Goal: Task Accomplishment & Management: Manage account settings

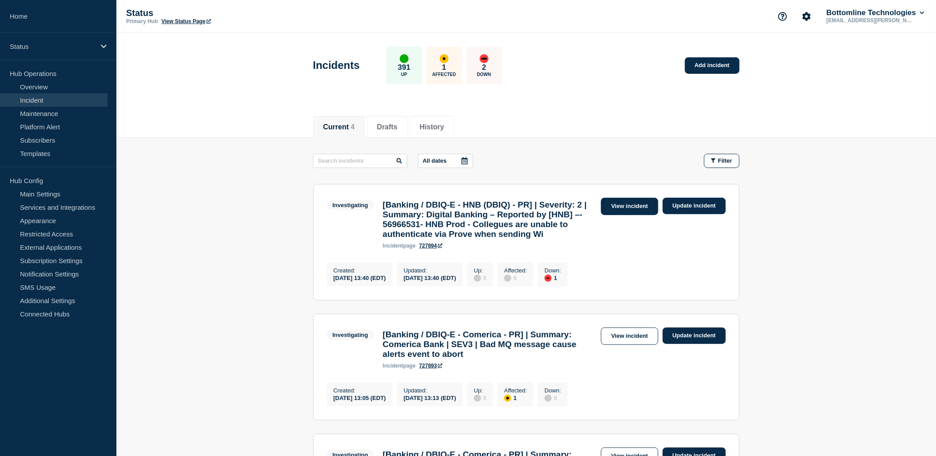
click at [641, 207] on link "View incident" at bounding box center [629, 206] width 57 height 17
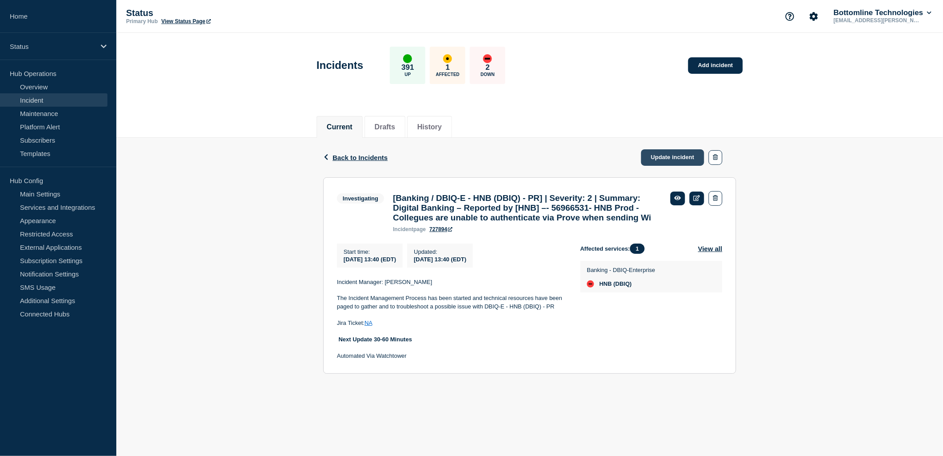
click at [676, 152] on link "Update incident" at bounding box center [672, 157] width 63 height 16
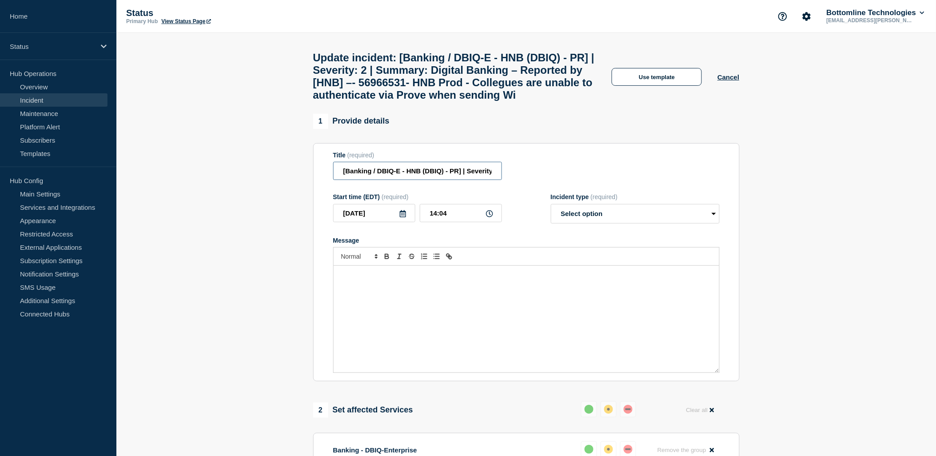
click at [450, 180] on input "[Banking / DBIQ-E - HNB (DBIQ) - PR] | Severity: 2 | Summary: Digital Banking –…" at bounding box center [417, 171] width 169 height 18
type input "[Banking / DBIQ-E - HNB (DBIQ) - PR] | Severity: 1 | Summary: Digital Banking –…"
click at [683, 223] on select "Select option Investigating Identified Monitoring Resolved" at bounding box center [635, 214] width 169 height 20
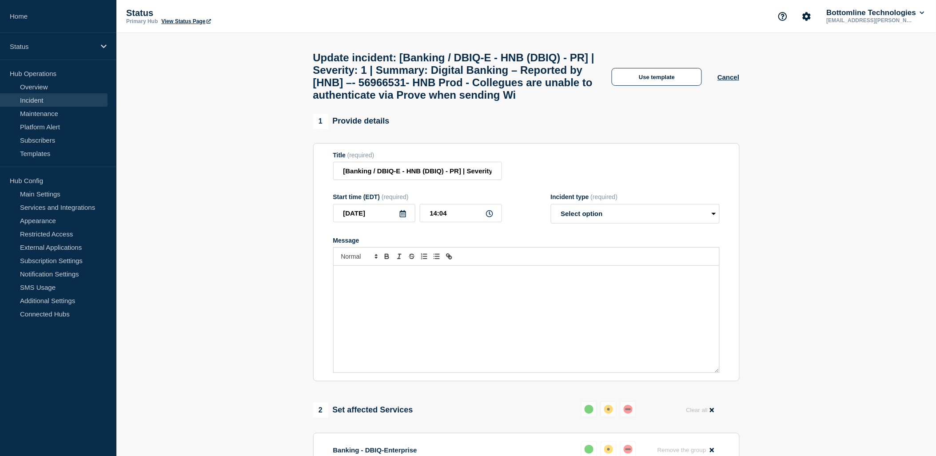
click at [676, 136] on main "Update incident: [Banking / DBIQ-E - HNB (DBIQ) - PR] | Severity: 1 | Summary: …" at bounding box center [526, 393] width 820 height 721
drag, startPoint x: 676, startPoint y: 135, endPoint x: 660, endPoint y: 81, distance: 55.5
click at [660, 81] on button "Use template" at bounding box center [657, 77] width 90 height 18
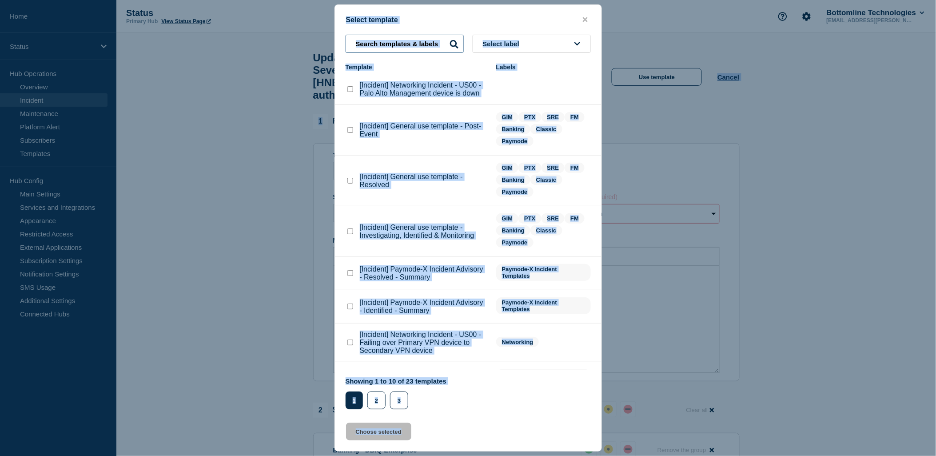
drag, startPoint x: 402, startPoint y: 39, endPoint x: 408, endPoint y: 41, distance: 6.2
click at [402, 39] on input "text" at bounding box center [405, 44] width 118 height 18
click at [444, 45] on input "text" at bounding box center [405, 44] width 118 height 18
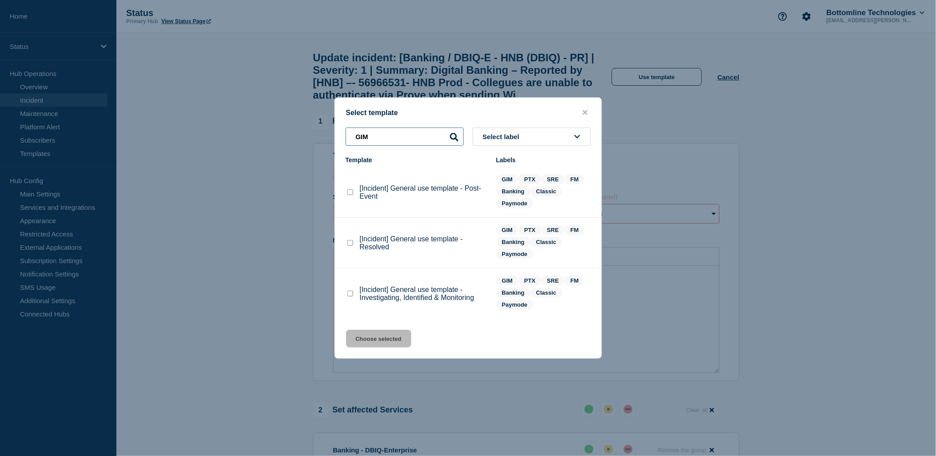
type input "GIM"
click at [352, 291] on checkbox"] "[Incident] General use template - Investigating, Identified & Monitoring checkb…" at bounding box center [350, 293] width 6 height 6
checkbox checkbox"] "true"
click at [378, 331] on div "Select template GIM Select label Template Labels [Incident] General use templat…" at bounding box center [467, 227] width 267 height 261
drag, startPoint x: 378, startPoint y: 331, endPoint x: 384, endPoint y: 341, distance: 11.5
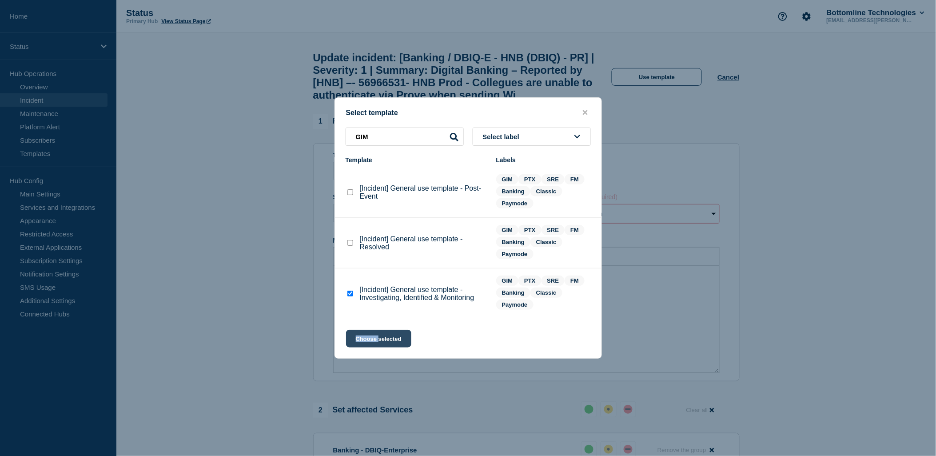
click at [383, 341] on button "Choose selected" at bounding box center [378, 339] width 65 height 18
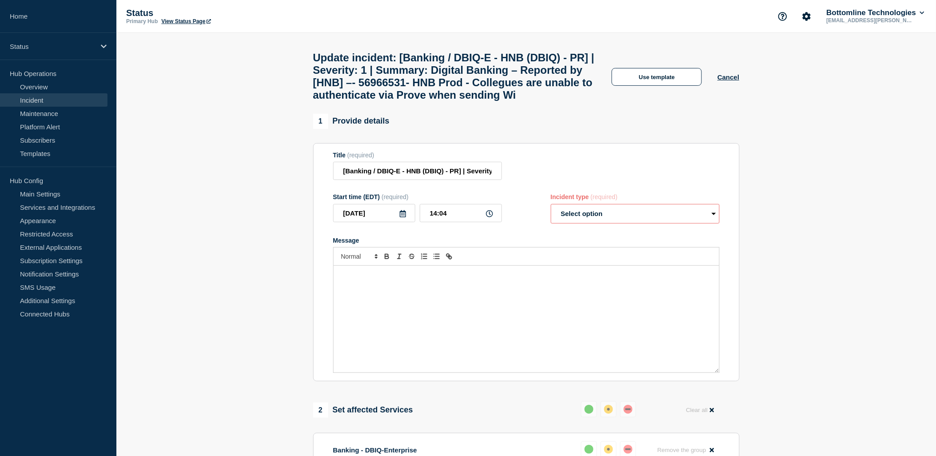
select select "investigating"
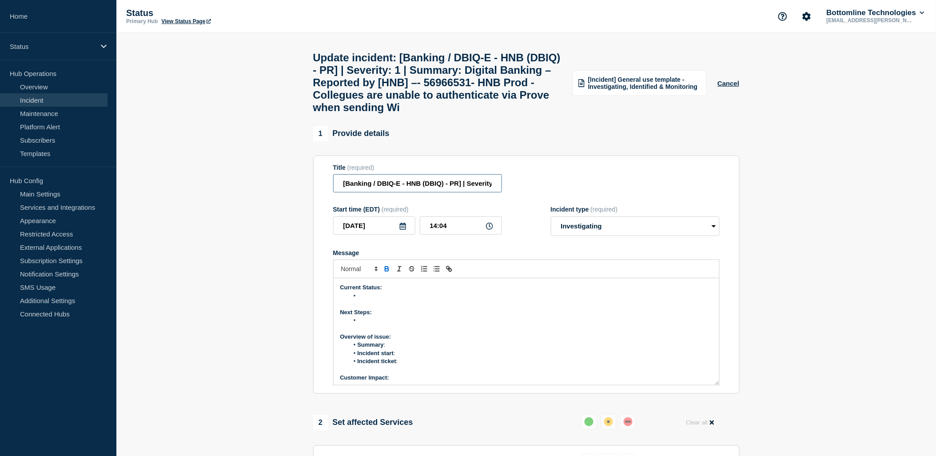
click at [424, 192] on input "[Banking / DBIQ-E - HNB (DBIQ) - PR] | Severity: 1 | Summary: Digital Banking –…" at bounding box center [417, 183] width 169 height 18
click at [368, 300] on li "Message" at bounding box center [531, 296] width 364 height 8
drag, startPoint x: 361, startPoint y: 322, endPoint x: 371, endPoint y: 321, distance: 9.9
click at [362, 300] on li ": Customers unable to authenticate via Prove (3rd-party authentication tool) wh…" at bounding box center [531, 296] width 364 height 8
click at [394, 349] on li "Summary :" at bounding box center [531, 345] width 364 height 8
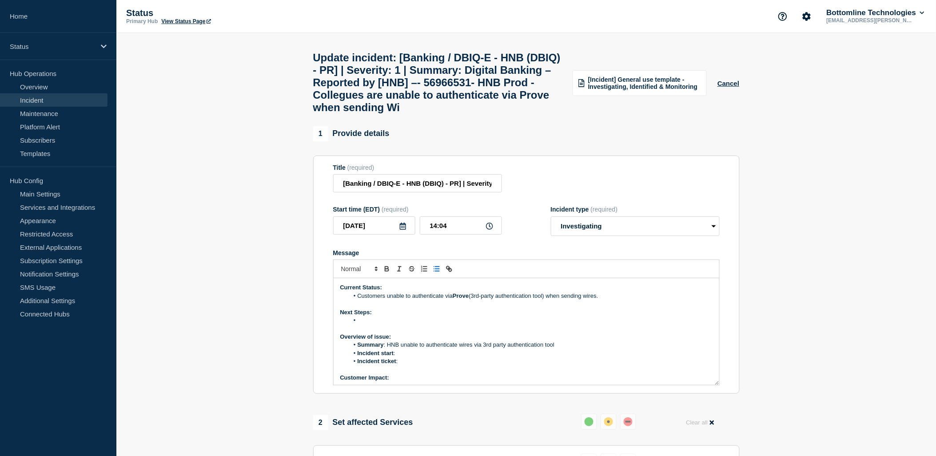
click at [407, 357] on li "Incident start :" at bounding box center [531, 353] width 364 height 8
click at [412, 365] on li "Incident ticket :" at bounding box center [531, 361] width 364 height 8
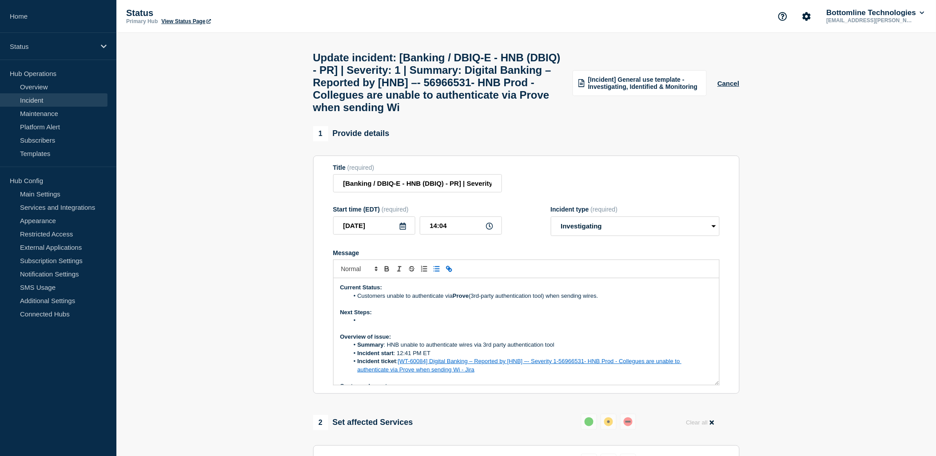
click at [496, 374] on li "Incident ticket : [WT-60084] Digital Banking – Reported by [HNB] –- Severity 1-…" at bounding box center [531, 365] width 364 height 16
click at [582, 385] on div "Current Status: Customers unable to authenticate via Prove (3rd-party authentic…" at bounding box center [527, 331] width 386 height 107
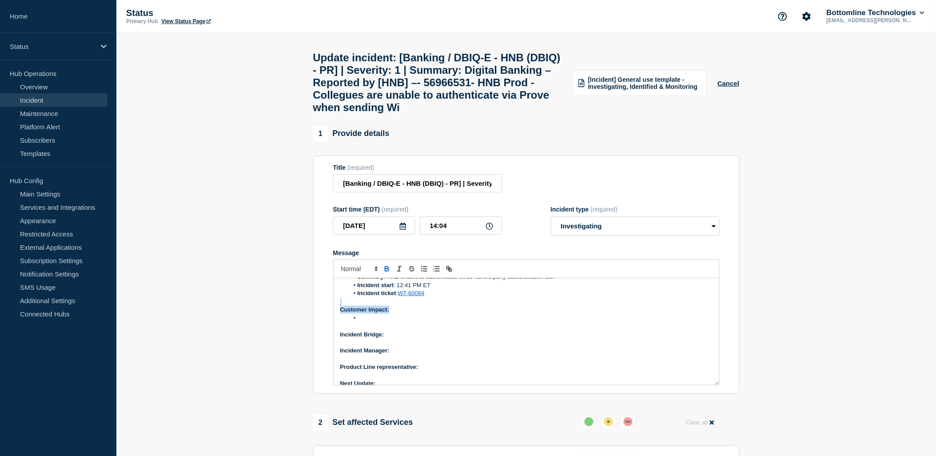
scroll to position [76, 0]
click at [423, 322] on p "Message" at bounding box center [526, 318] width 372 height 8
click at [414, 330] on p "Incident Bridge:" at bounding box center [526, 326] width 372 height 8
click at [376, 314] on li "Message" at bounding box center [531, 310] width 364 height 8
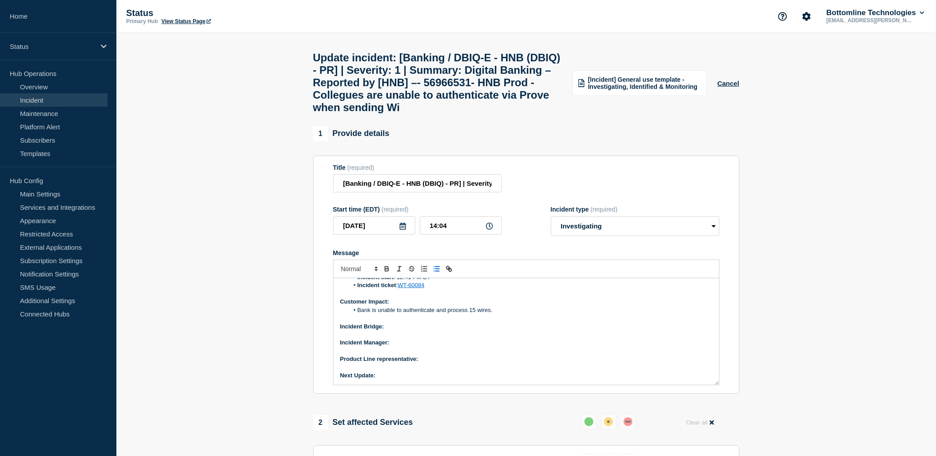
click at [390, 330] on p "Incident Bridge:" at bounding box center [526, 326] width 372 height 8
drag, startPoint x: 425, startPoint y: 354, endPoint x: 387, endPoint y: 353, distance: 37.8
click at [387, 330] on p "Incident Bridge: Upon request" at bounding box center [526, 326] width 372 height 8
click at [384, 274] on button "Toggle bold text" at bounding box center [387, 268] width 12 height 11
click at [472, 330] on p "Incident Bridge: Upon request" at bounding box center [526, 326] width 372 height 8
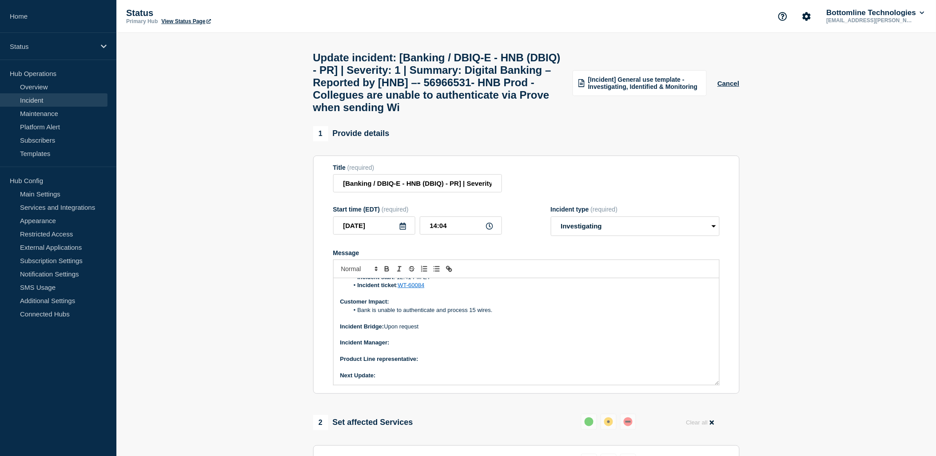
click at [414, 346] on p "Incident Manager:" at bounding box center [526, 342] width 372 height 8
drag, startPoint x: 392, startPoint y: 370, endPoint x: 435, endPoint y: 371, distance: 43.1
click at [435, 346] on p "Incident Manager: [PERSON_NAME]" at bounding box center [526, 342] width 372 height 8
click at [387, 273] on icon "Toggle bold text" at bounding box center [387, 269] width 8 height 8
click at [482, 385] on div "Current Status: Customers unable to authenticate via Prove (3rd-party authentic…" at bounding box center [527, 331] width 386 height 107
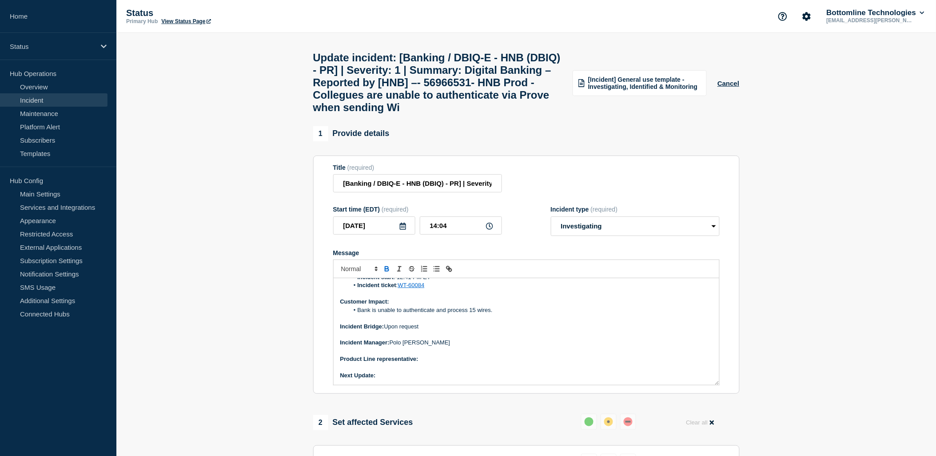
click at [432, 363] on p "Product Line representative:" at bounding box center [526, 359] width 372 height 8
drag, startPoint x: 451, startPoint y: 387, endPoint x: 418, endPoint y: 383, distance: 34.0
click at [419, 363] on p "Product Line representative: [PERSON_NAME]" at bounding box center [526, 359] width 372 height 8
click at [384, 273] on icon "Toggle bold text" at bounding box center [387, 269] width 8 height 8
drag, startPoint x: 426, startPoint y: 400, endPoint x: 414, endPoint y: 402, distance: 11.7
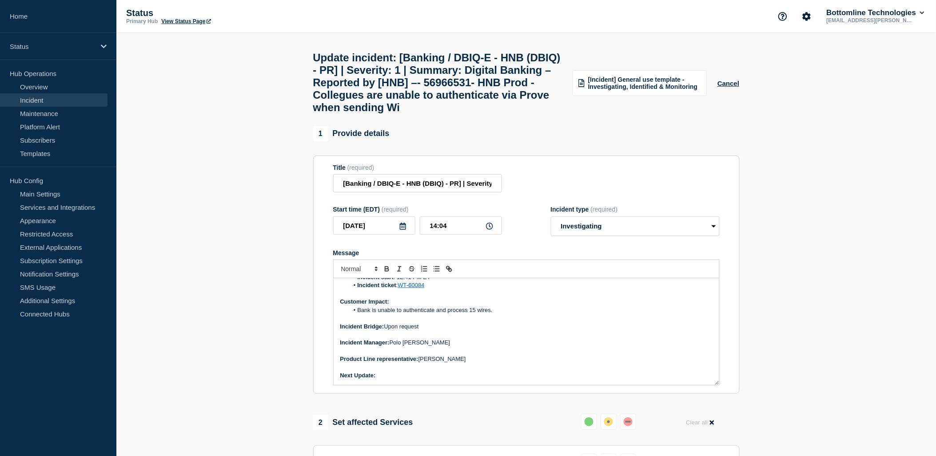
click at [418, 379] on p "Next Update:" at bounding box center [526, 375] width 372 height 8
drag, startPoint x: 378, startPoint y: 403, endPoint x: 406, endPoint y: 398, distance: 28.9
click at [406, 378] on strong "Next Update: 60 minutes" at bounding box center [374, 375] width 68 height 7
click at [389, 273] on icon "Toggle bold text" at bounding box center [387, 269] width 8 height 8
click at [636, 346] on p "Incident Manager: [PERSON_NAME]" at bounding box center [526, 342] width 372 height 8
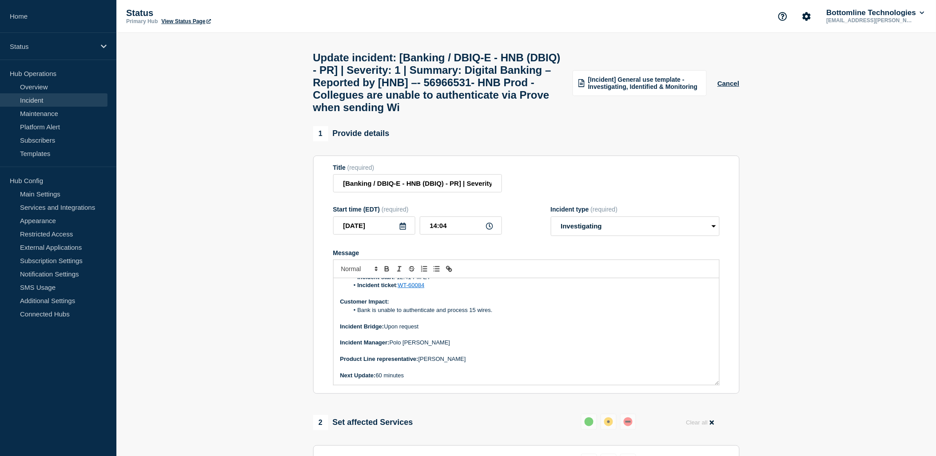
scroll to position [0, 0]
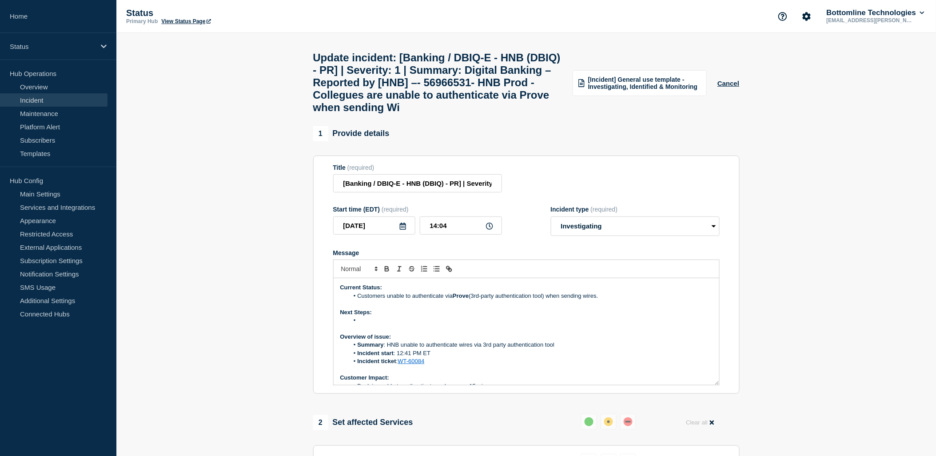
click at [612, 300] on li "Customers unable to authenticate via Prove (3rd-party authentication tool) when…" at bounding box center [531, 296] width 364 height 8
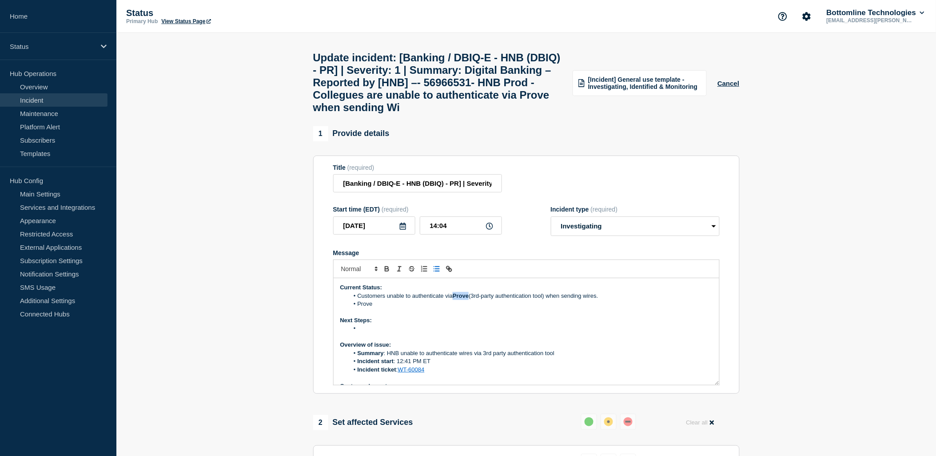
drag, startPoint x: 455, startPoint y: 325, endPoint x: 469, endPoint y: 325, distance: 14.2
click at [469, 299] on strong "Prove" at bounding box center [461, 295] width 16 height 7
click at [388, 269] on icon "Toggle bold text" at bounding box center [386, 268] width 3 height 2
click at [423, 332] on li "Message" at bounding box center [531, 328] width 364 height 8
drag, startPoint x: 390, startPoint y: 335, endPoint x: 397, endPoint y: 335, distance: 6.7
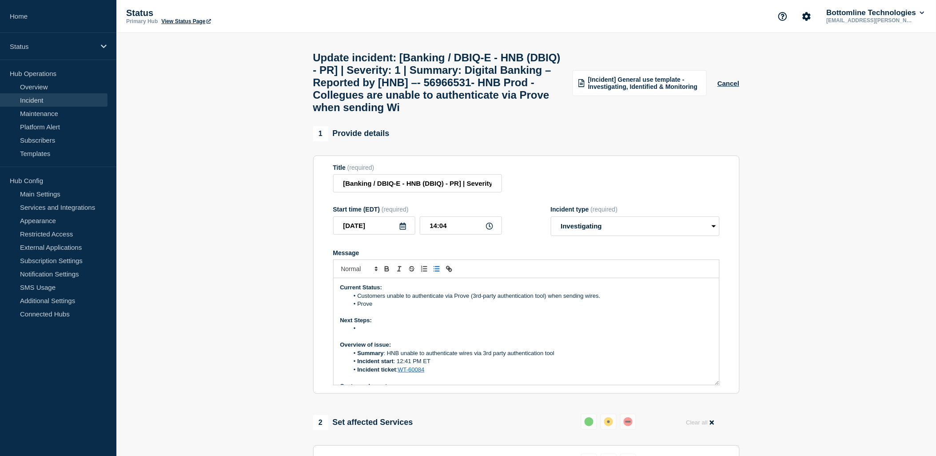
click at [391, 308] on li "Prove" at bounding box center [531, 304] width 364 height 8
click at [364, 332] on li "Message" at bounding box center [531, 328] width 364 height 8
click at [374, 332] on li "Message" at bounding box center [531, 328] width 364 height 8
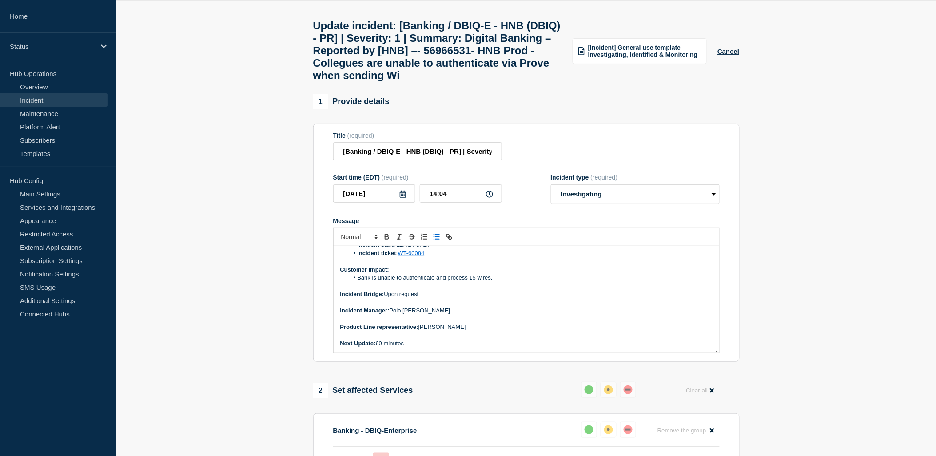
scroll to position [49, 0]
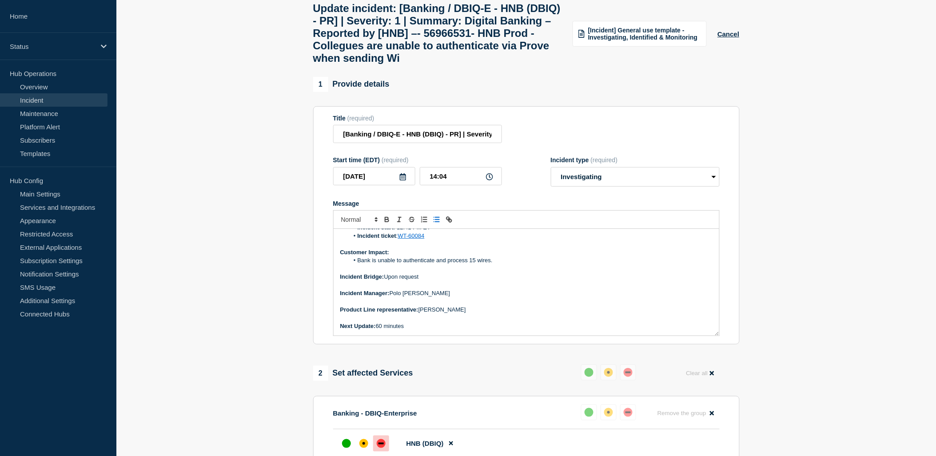
drag, startPoint x: 491, startPoint y: 286, endPoint x: 502, endPoint y: 286, distance: 11.1
click at [494, 264] on li "Bank is unable to authenticate and process 15 wires." at bounding box center [531, 260] width 364 height 8
click at [512, 264] on li "Bank is unable to authenticate and process 15 wires." at bounding box center [531, 260] width 364 height 8
click at [547, 305] on p "Message" at bounding box center [526, 301] width 372 height 8
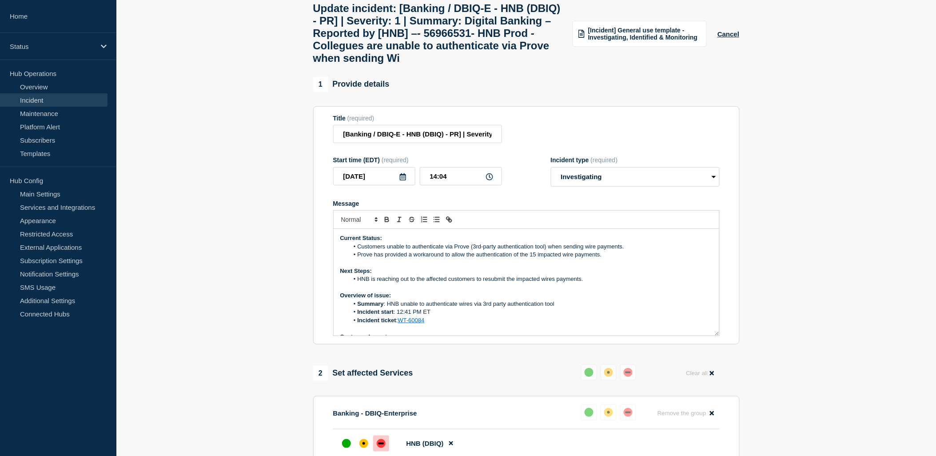
scroll to position [0, 0]
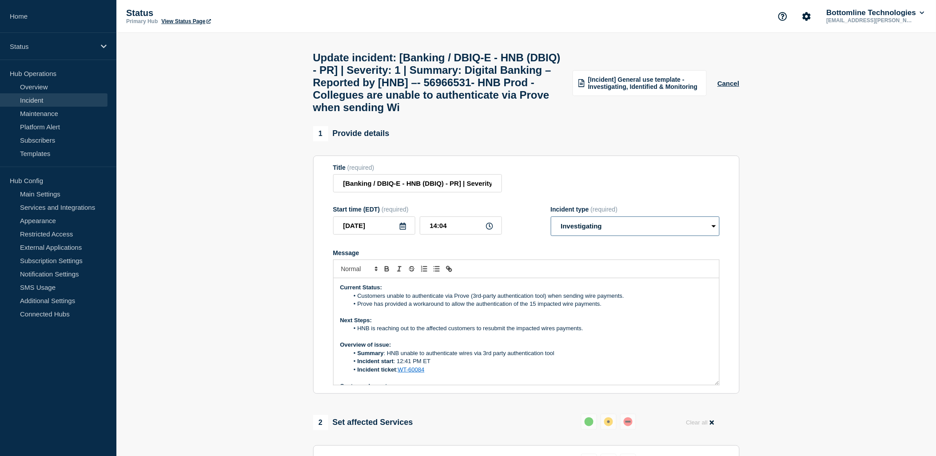
click at [621, 236] on select "Select option Investigating Identified Monitoring Resolved" at bounding box center [635, 226] width 169 height 20
select select "identified"
click at [551, 236] on select "Select option Investigating Identified Monitoring Resolved" at bounding box center [635, 226] width 169 height 20
click at [633, 341] on p "Message" at bounding box center [526, 337] width 372 height 8
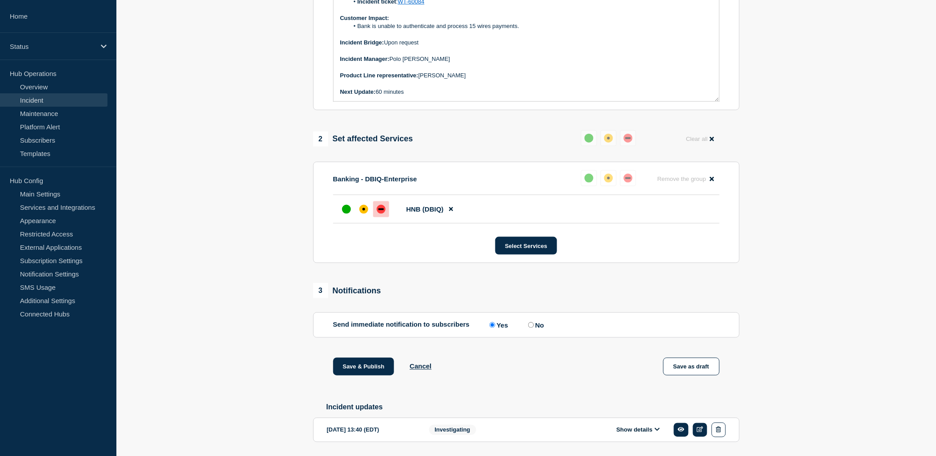
scroll to position [342, 0]
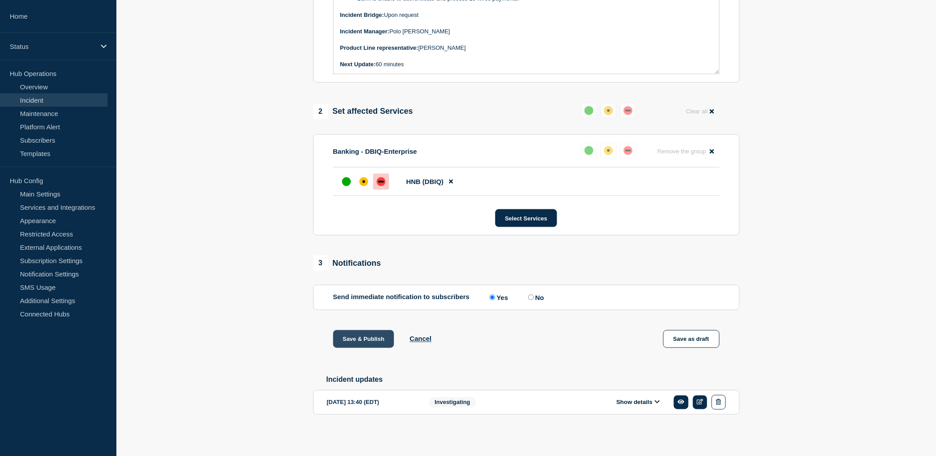
click at [372, 341] on button "Save & Publish" at bounding box center [363, 339] width 61 height 18
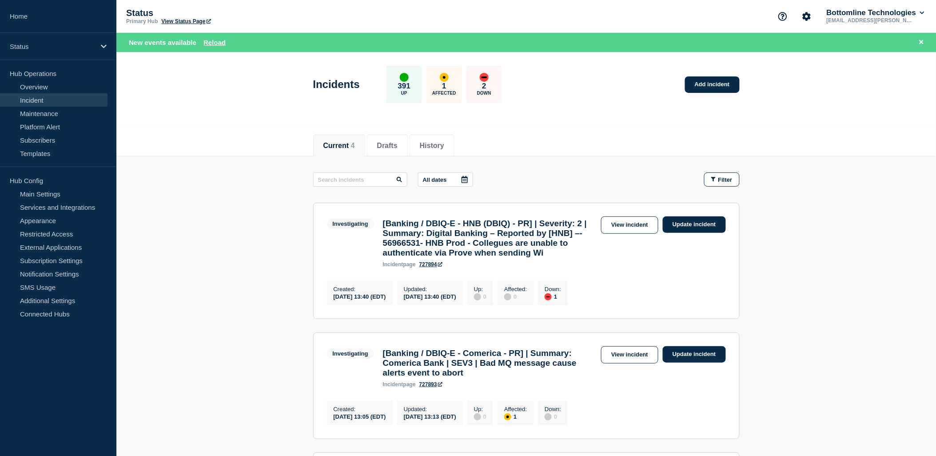
click at [614, 221] on link "View incident" at bounding box center [629, 224] width 57 height 17
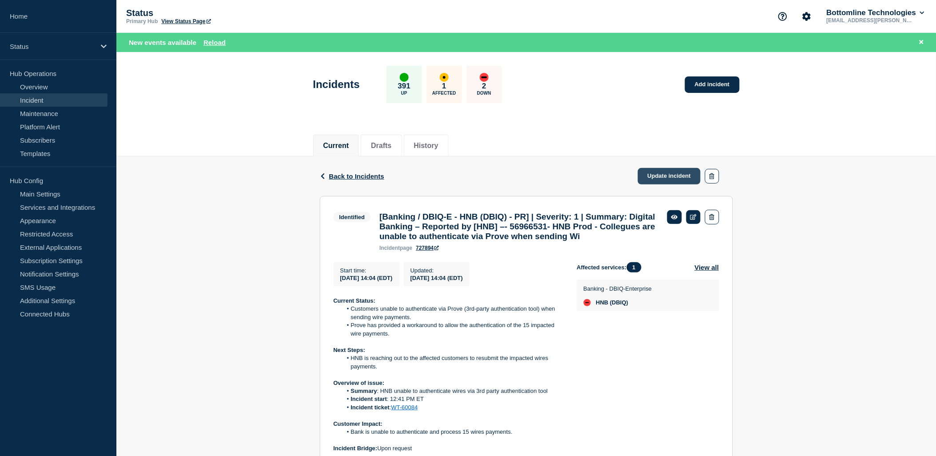
click at [647, 178] on link "Update incident" at bounding box center [669, 176] width 63 height 16
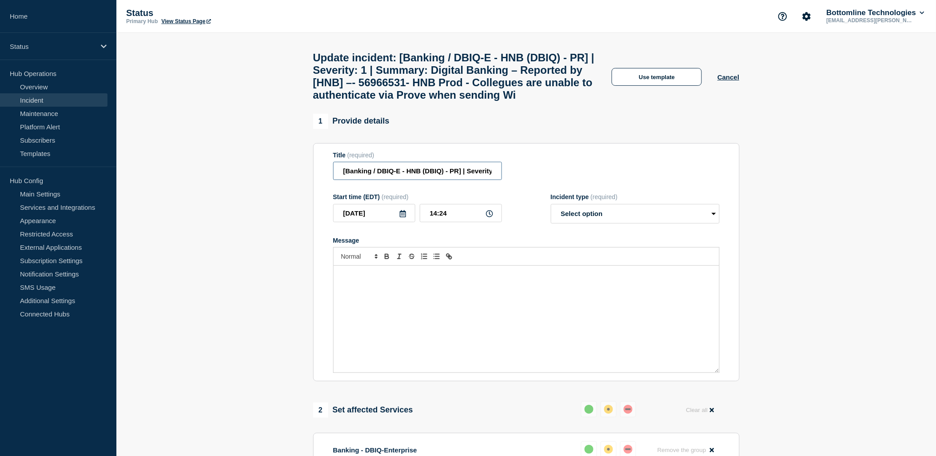
click at [458, 180] on input "[Banking / DBIQ-E - HNB (DBIQ) - PR] | Severity: 1 | Summary: Digital Banking –…" at bounding box center [417, 171] width 169 height 18
click at [546, 99] on h1 "Update incident: [Banking / DBIQ-E - HNB (DBIQ) - PR] | Severity: 1 | Summary: …" at bounding box center [454, 77] width 283 height 50
click at [457, 180] on input "[Banking / DBIQ-E - HNB (DBIQ) - PR] | Severity: 1 | Summary: Digital Banking –…" at bounding box center [417, 171] width 169 height 18
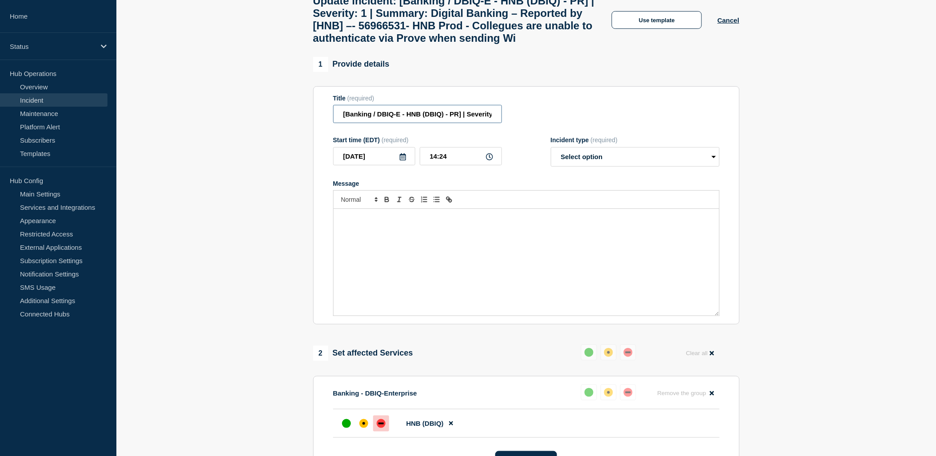
scroll to position [49, 0]
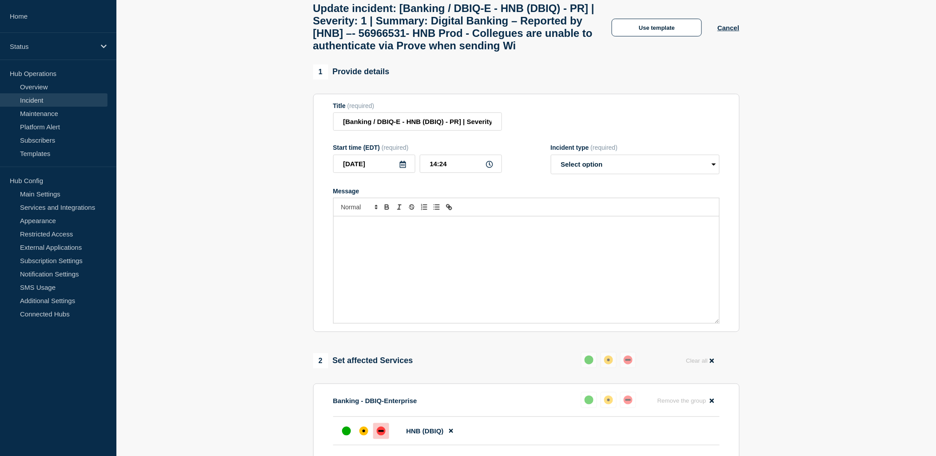
click at [557, 32] on h1 "Update incident: [Banking / DBIQ-E - HNB (DBIQ) - PR] | Severity: 1 | Summary: …" at bounding box center [454, 27] width 283 height 50
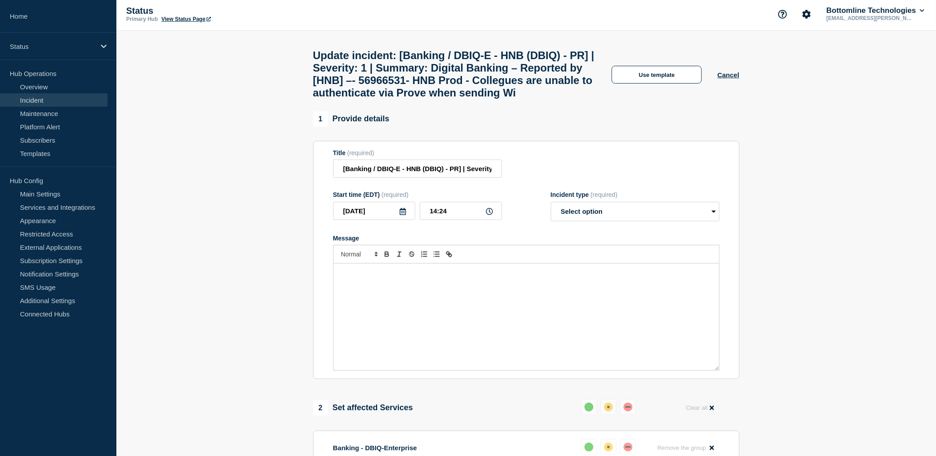
scroll to position [0, 0]
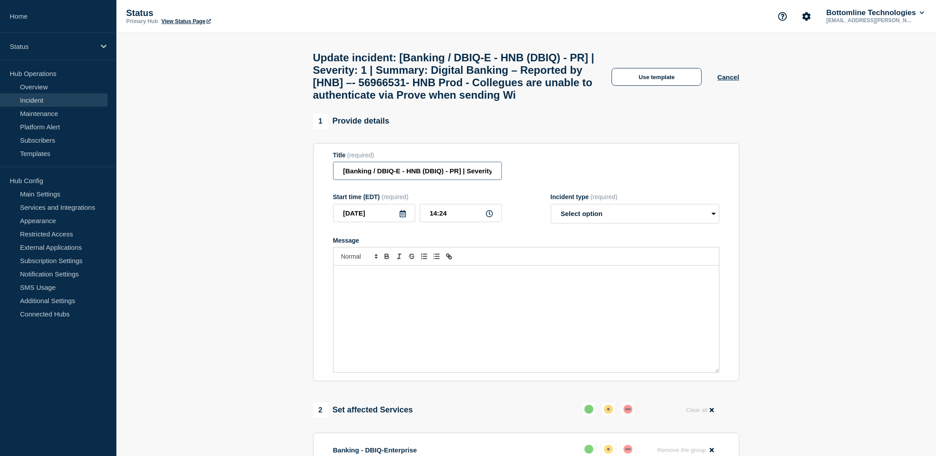
click at [473, 180] on input "[Banking / DBIQ-E - HNB (DBIQ) - PR] | Severity: 1 | Summary: Digital Banking –…" at bounding box center [417, 171] width 169 height 18
click at [481, 180] on input "[Banking / DBIQ-E - HNB (DBIQ) - PR] | Severity: 1 | Summary: Digital Banking –…" at bounding box center [417, 171] width 169 height 18
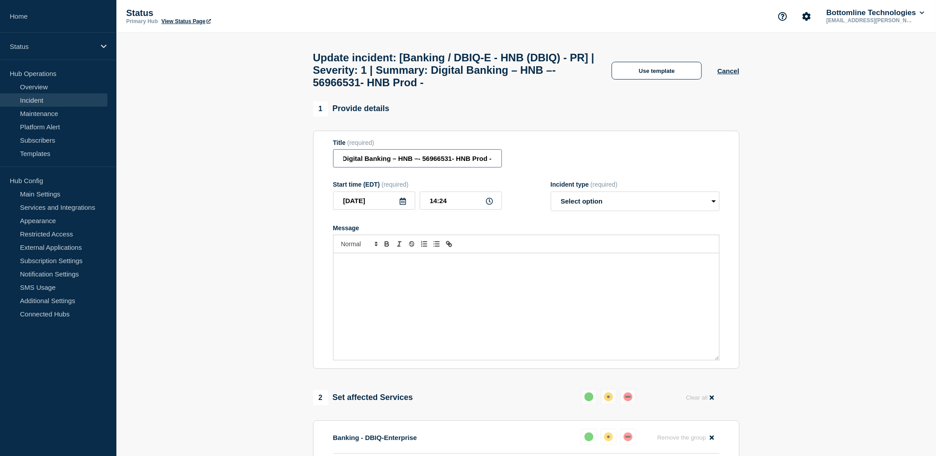
paste input "Customers unable authenticate wire payments via 3rd Party authentication tool"
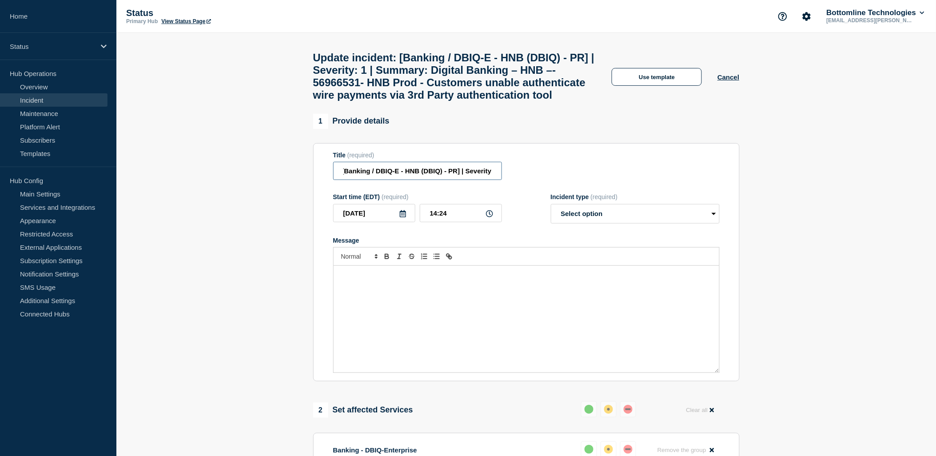
scroll to position [0, 0]
type input "[Banking / DBIQ-E - HNB (DBIQ) - PR] | Severity: 1 | Summary: Digital Banking –…"
click at [570, 356] on div "Message" at bounding box center [527, 319] width 386 height 107
drag, startPoint x: 338, startPoint y: 197, endPoint x: 771, endPoint y: 210, distance: 433.3
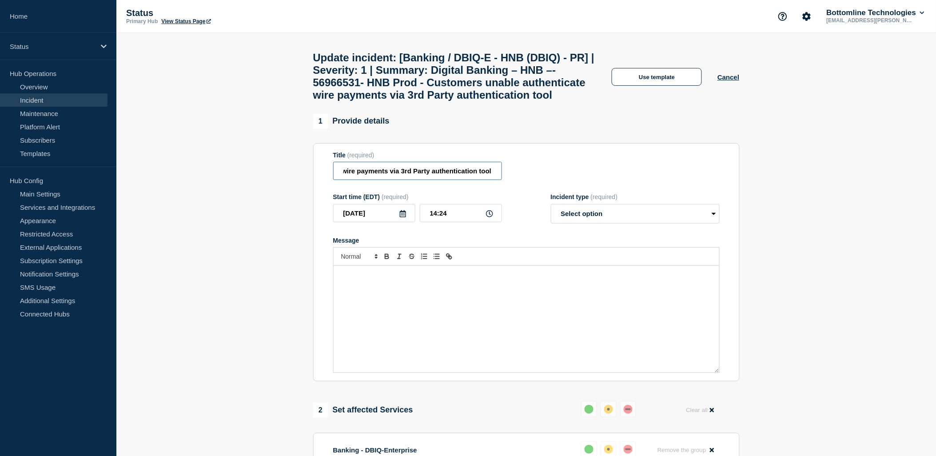
click at [771, 210] on section "1 Provide details Title (required) [Banking / DBIQ-E - HNB (DBIQ) - PR] | Sever…" at bounding box center [526, 442] width 820 height 656
click at [683, 86] on button "Use template" at bounding box center [657, 77] width 90 height 18
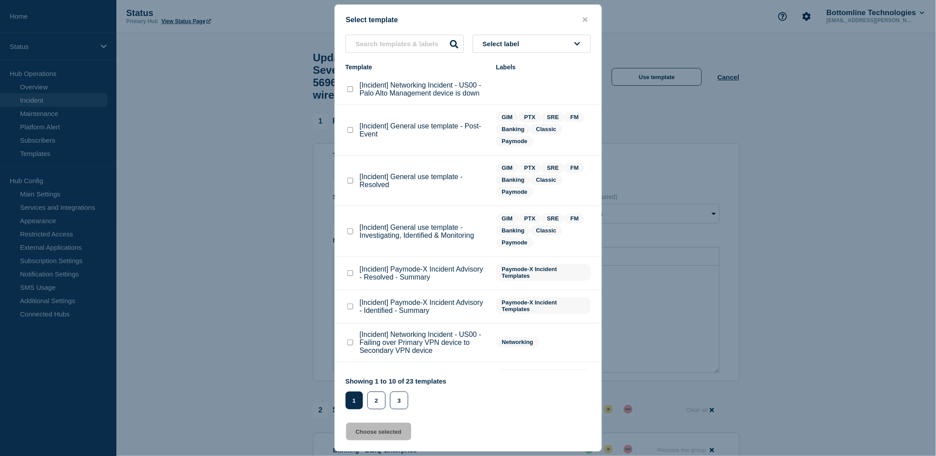
click at [392, 34] on div "Select template Select label Template Labels [Incident] Networking Incident - U…" at bounding box center [467, 227] width 267 height 447
drag, startPoint x: 394, startPoint y: 34, endPoint x: 398, endPoint y: 41, distance: 7.8
click at [396, 37] on input "text" at bounding box center [405, 44] width 118 height 18
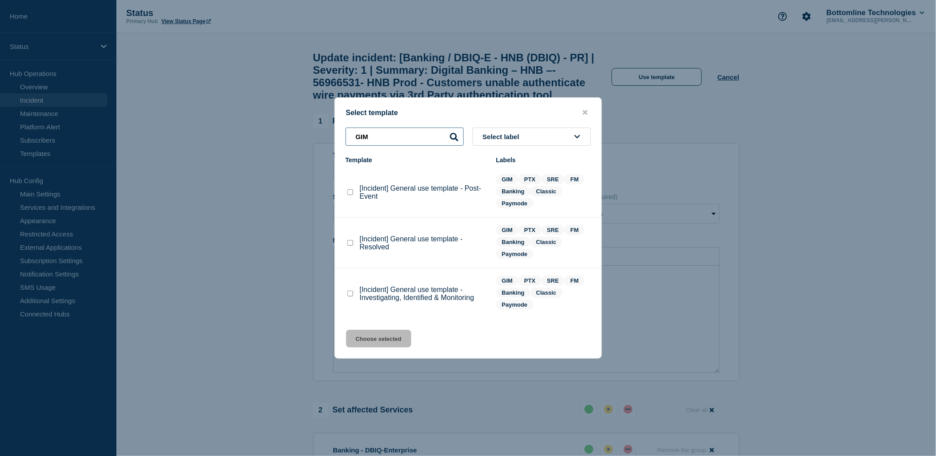
type input "GIM"
click at [349, 245] on checkbox"] "[Incident] General use template - Resolved checkbox" at bounding box center [350, 243] width 6 height 6
checkbox checkbox"] "true"
click at [394, 339] on button "Choose selected" at bounding box center [378, 339] width 65 height 18
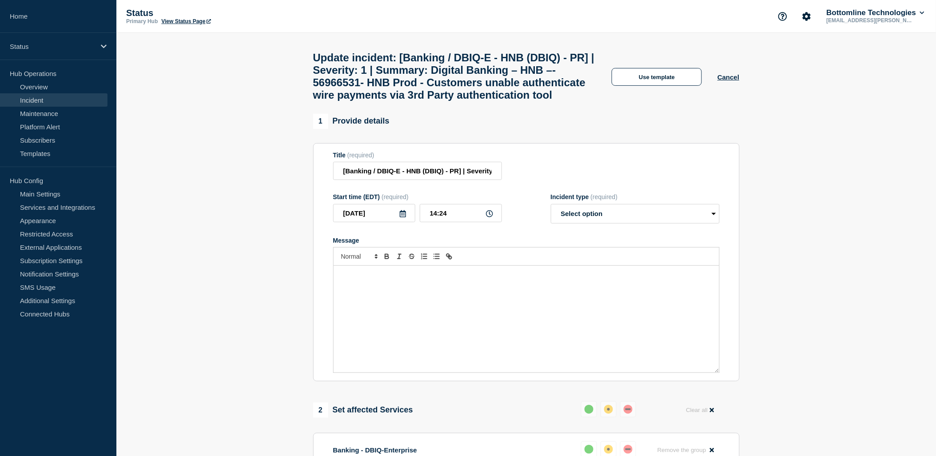
select select "resolved"
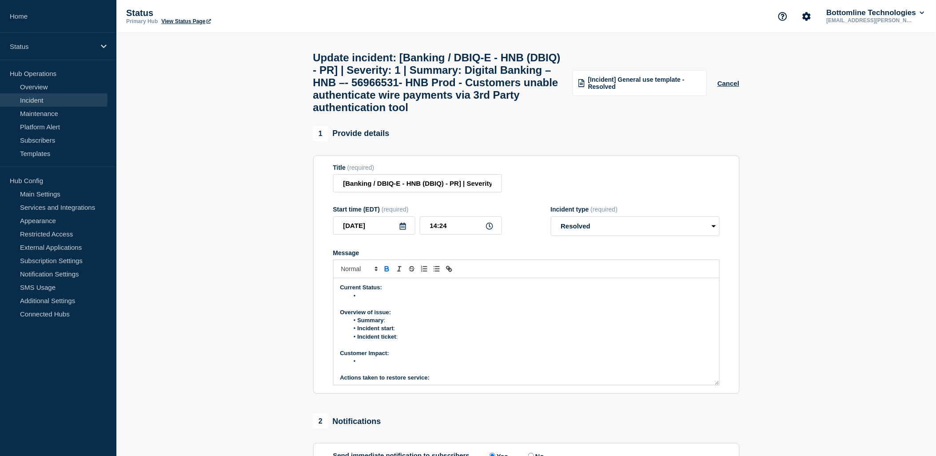
click at [385, 300] on li "Message" at bounding box center [531, 296] width 364 height 8
click at [393, 324] on li "Summary :" at bounding box center [531, 320] width 364 height 8
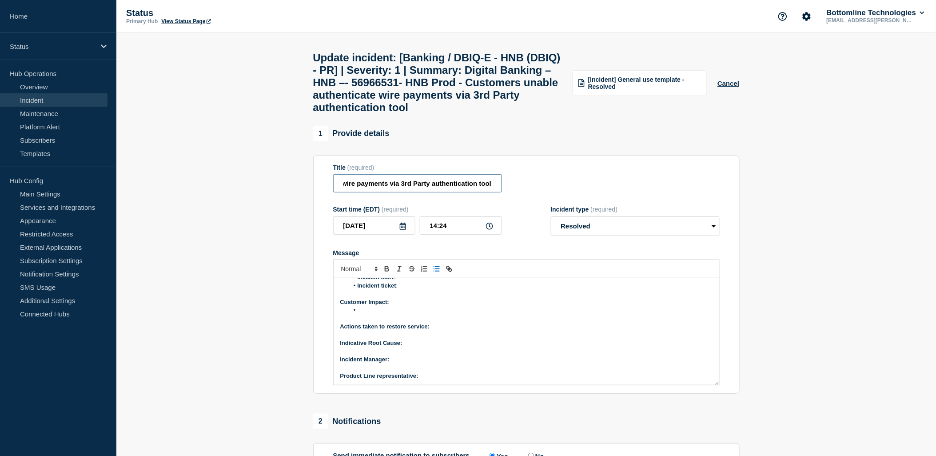
drag, startPoint x: 431, startPoint y: 215, endPoint x: 620, endPoint y: 273, distance: 197.4
click at [620, 273] on form "Title (required) [Banking / DBIQ-E - HNB (DBIQ) - PR] | Severity: 1 | Summary: …" at bounding box center [526, 275] width 386 height 222
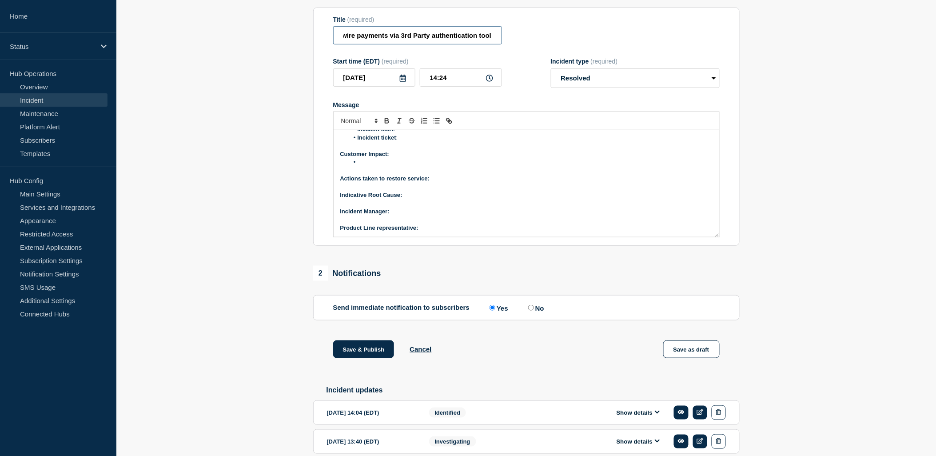
scroll to position [218, 0]
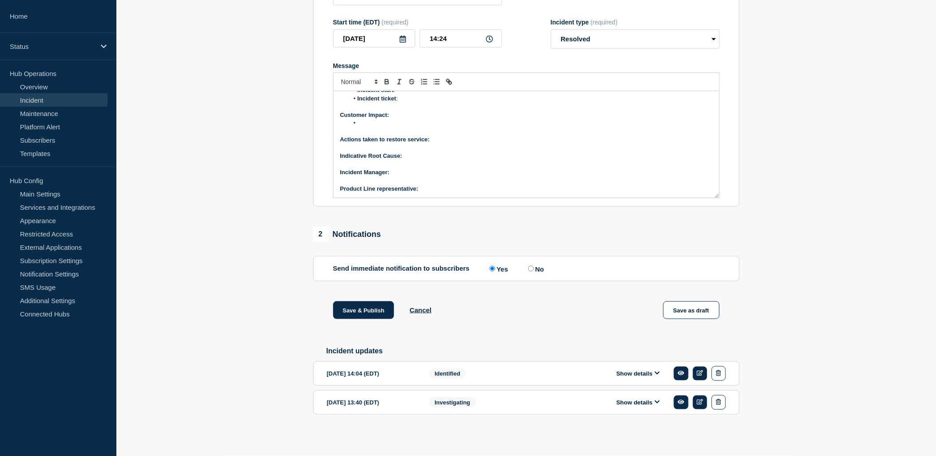
click at [650, 374] on button "Show details" at bounding box center [638, 374] width 49 height 8
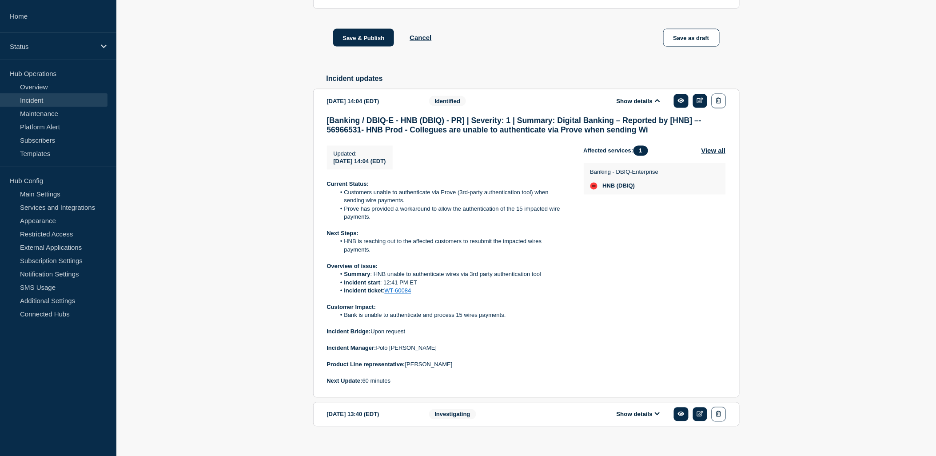
scroll to position [502, 0]
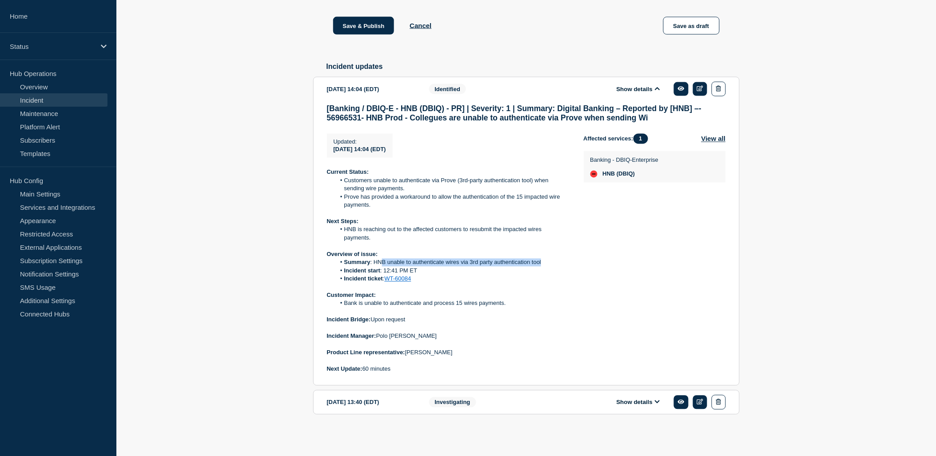
drag, startPoint x: 549, startPoint y: 262, endPoint x: 401, endPoint y: 265, distance: 148.4
click at [397, 266] on li "Summary : HNB unable to authenticate wires via 3rd party authentication tool" at bounding box center [452, 263] width 234 height 8
drag, startPoint x: 401, startPoint y: 265, endPoint x: 468, endPoint y: 257, distance: 67.6
click at [468, 257] on p "Overview of issue:" at bounding box center [448, 255] width 243 height 8
drag, startPoint x: 373, startPoint y: 261, endPoint x: 558, endPoint y: 261, distance: 184.8
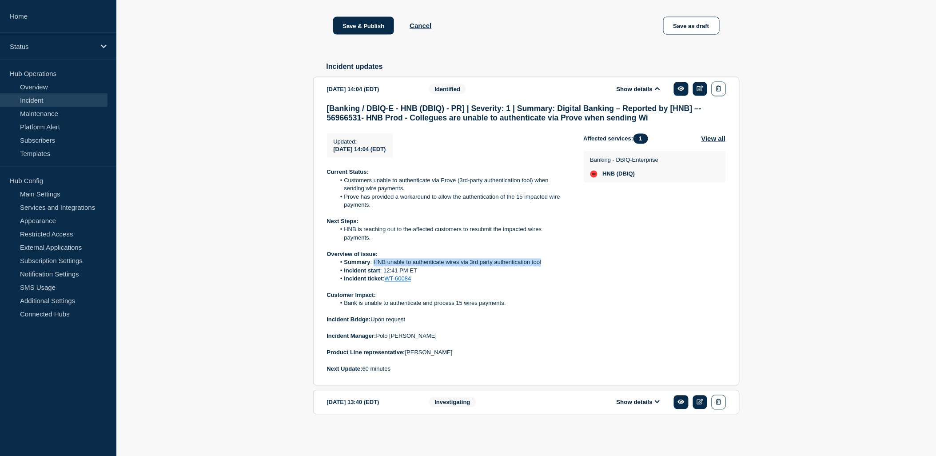
click at [558, 261] on li "Summary : HNB unable to authenticate wires via 3rd party authentication tool" at bounding box center [452, 263] width 234 height 8
copy li "HNB unable to authenticate wires via 3rd party authentication tool"
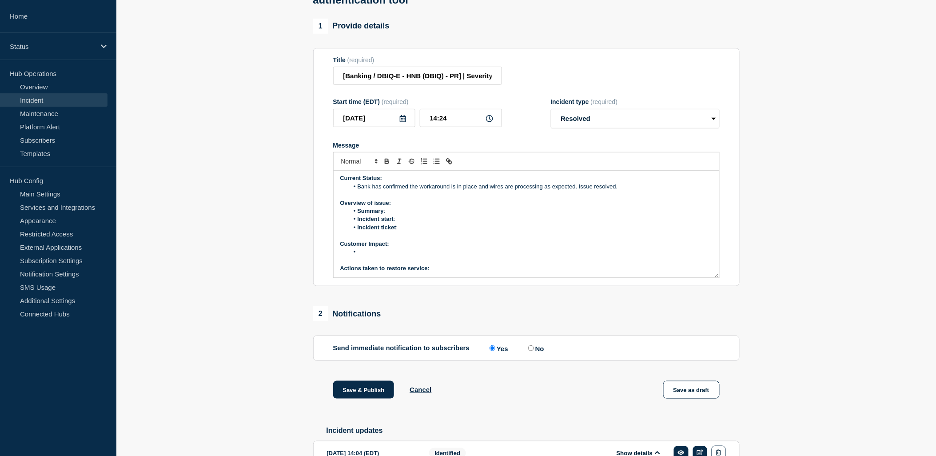
scroll to position [0, 0]
click at [405, 217] on li "Summary :" at bounding box center [531, 213] width 364 height 8
drag, startPoint x: 420, startPoint y: 246, endPoint x: 486, endPoint y: 280, distance: 74.9
click at [424, 233] on ol "Summary : Incident start : Incident ticket :" at bounding box center [526, 221] width 372 height 24
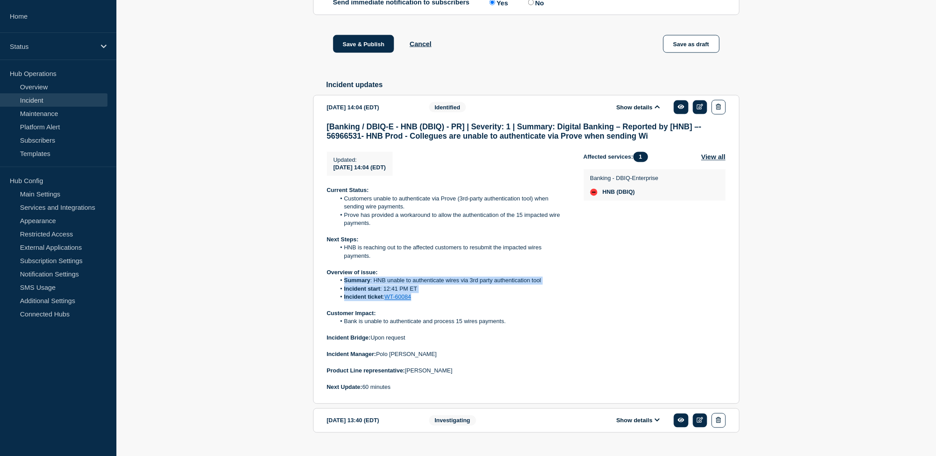
drag, startPoint x: 421, startPoint y: 331, endPoint x: 344, endPoint y: 311, distance: 79.4
click at [344, 301] on ol "Summary : HNB unable to authenticate wires via 3rd party authentication tool In…" at bounding box center [448, 289] width 243 height 24
copy ol "Summary : HNB unable to authenticate wires via 3rd party authentication tool In…"
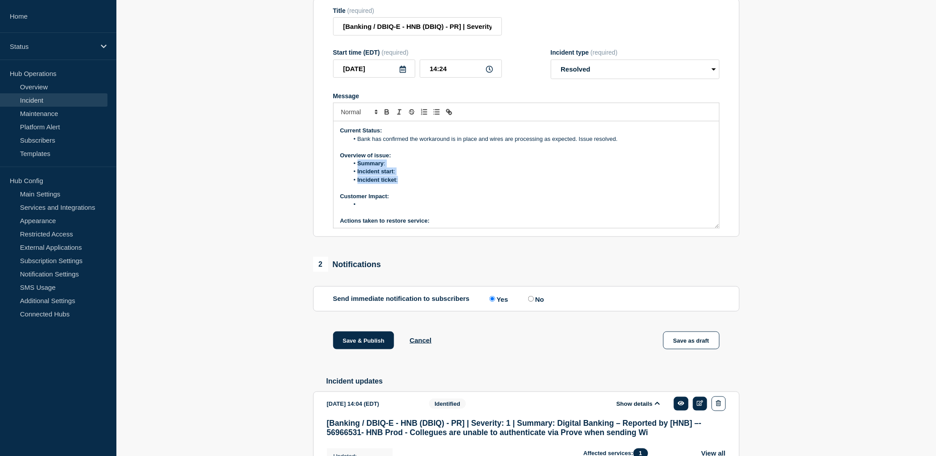
drag, startPoint x: 401, startPoint y: 211, endPoint x: 358, endPoint y: 194, distance: 46.4
click at [358, 184] on ol "Summary : Incident start : Incident ticket :" at bounding box center [526, 171] width 372 height 24
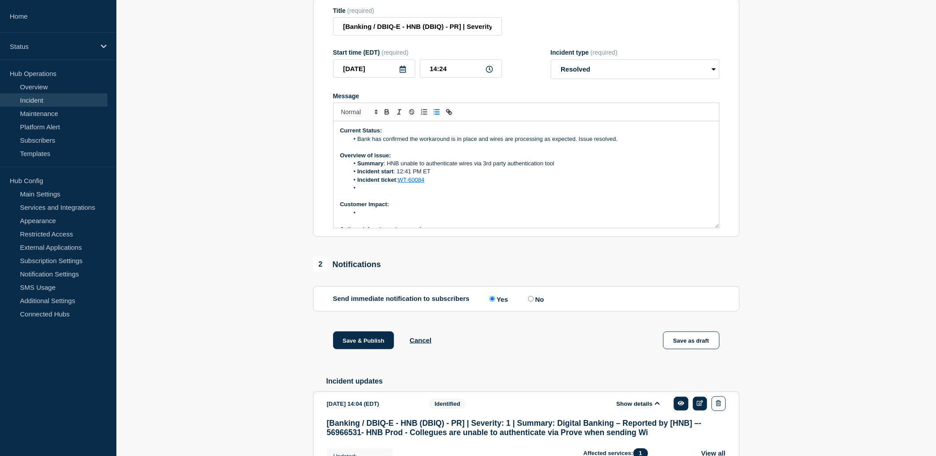
drag, startPoint x: 370, startPoint y: 216, endPoint x: 375, endPoint y: 214, distance: 6.0
click at [370, 192] on li "Message" at bounding box center [531, 188] width 364 height 8
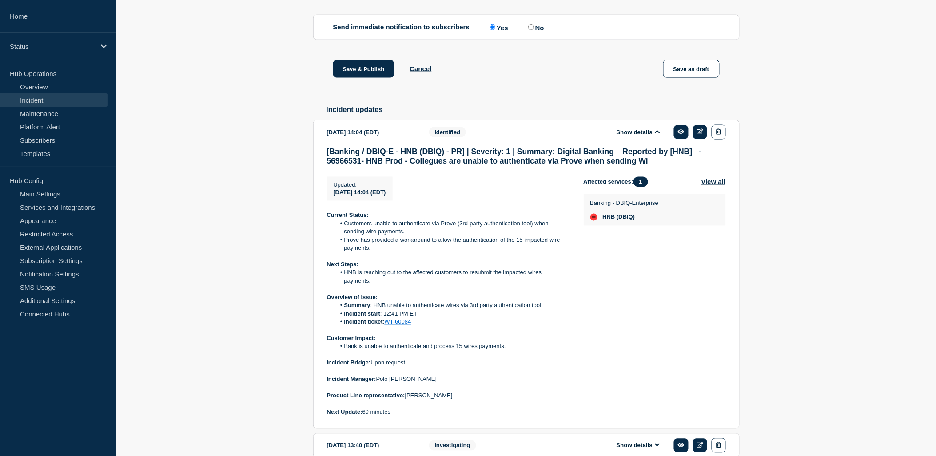
scroll to position [502, 0]
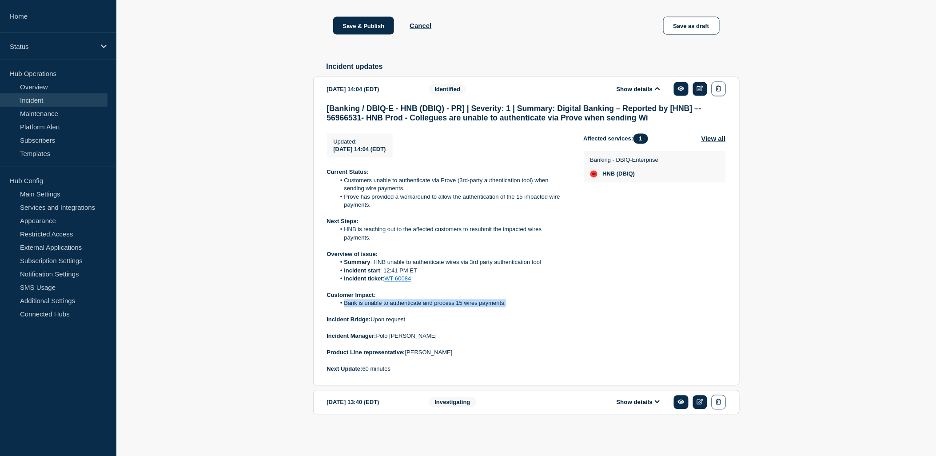
drag, startPoint x: 514, startPoint y: 305, endPoint x: 344, endPoint y: 305, distance: 170.6
click at [344, 305] on li "Bank is unable to authenticate and process 15 wires payments." at bounding box center [452, 303] width 234 height 8
copy li "Bank is unable to authenticate and process 15 wires payments."
click at [539, 304] on li "Bank is unable to authenticate and process 15 wires payments." at bounding box center [452, 303] width 234 height 8
click at [541, 304] on li "Bank is unable to authenticate and process 15 wires payments." at bounding box center [452, 303] width 234 height 8
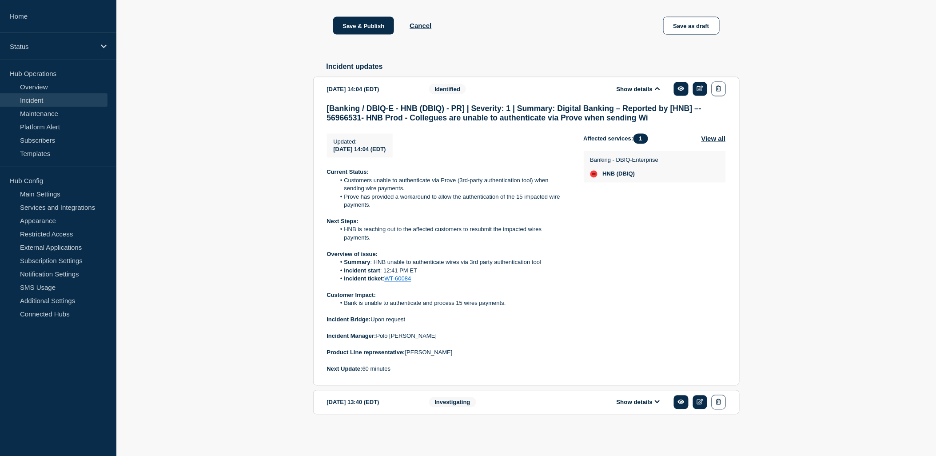
click at [462, 302] on li "Bank is unable to authenticate and process 15 wires payments." at bounding box center [452, 303] width 234 height 8
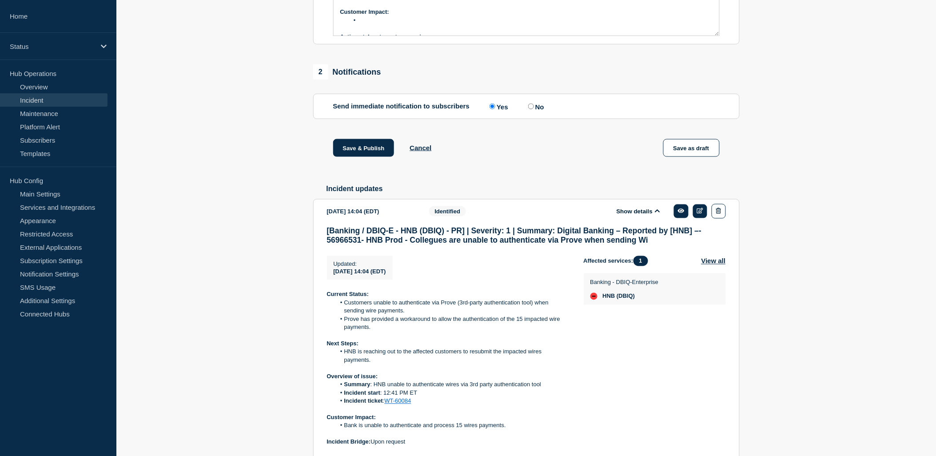
scroll to position [403, 0]
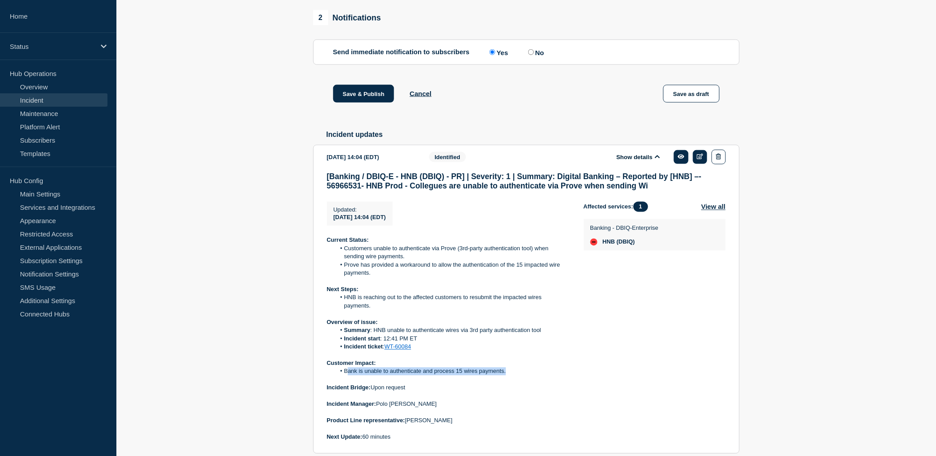
drag, startPoint x: 516, startPoint y: 402, endPoint x: 347, endPoint y: 404, distance: 168.8
click at [347, 375] on li "Bank is unable to authenticate and process 15 wires payments." at bounding box center [452, 371] width 234 height 8
drag, startPoint x: 347, startPoint y: 404, endPoint x: 496, endPoint y: 390, distance: 149.5
click at [498, 359] on p at bounding box center [448, 355] width 243 height 8
drag, startPoint x: 519, startPoint y: 402, endPoint x: 344, endPoint y: 404, distance: 174.6
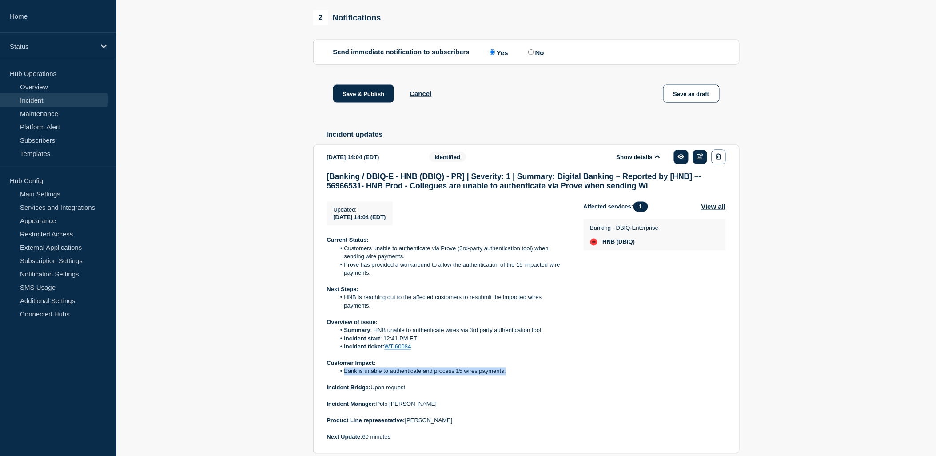
click at [344, 375] on li "Bank is unable to authenticate and process 15 wires payments." at bounding box center [452, 371] width 234 height 8
copy li "Bank is unable to authenticate and process 15 wires payments."
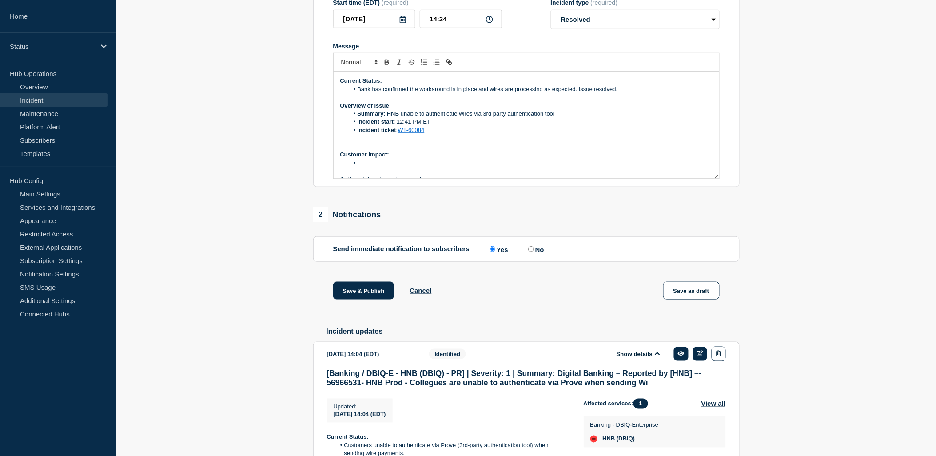
scroll to position [206, 0]
drag, startPoint x: 361, startPoint y: 194, endPoint x: 369, endPoint y: 193, distance: 7.6
click at [364, 167] on li "Message" at bounding box center [531, 163] width 364 height 8
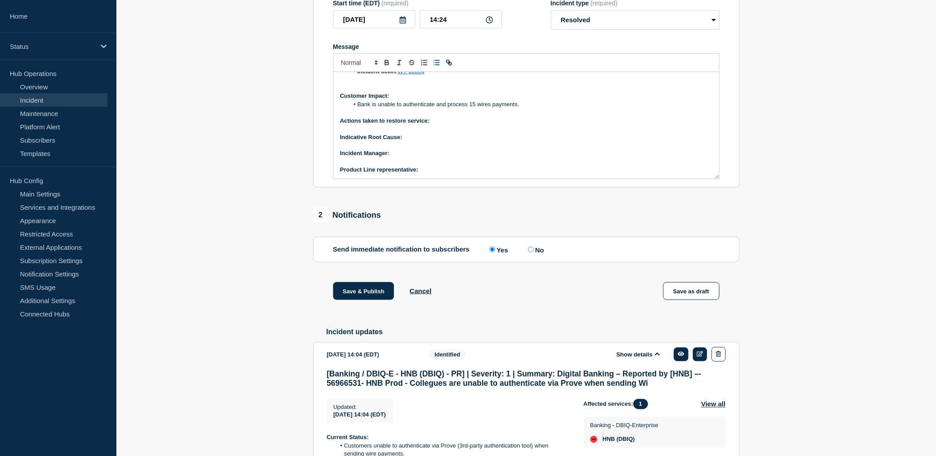
scroll to position [60, 0]
click at [426, 141] on p "Indicative Root Cause:" at bounding box center [526, 137] width 372 height 8
drag, startPoint x: 384, startPoint y: 90, endPoint x: 391, endPoint y: 98, distance: 11.0
click at [384, 67] on icon "Toggle bold text" at bounding box center [387, 63] width 8 height 8
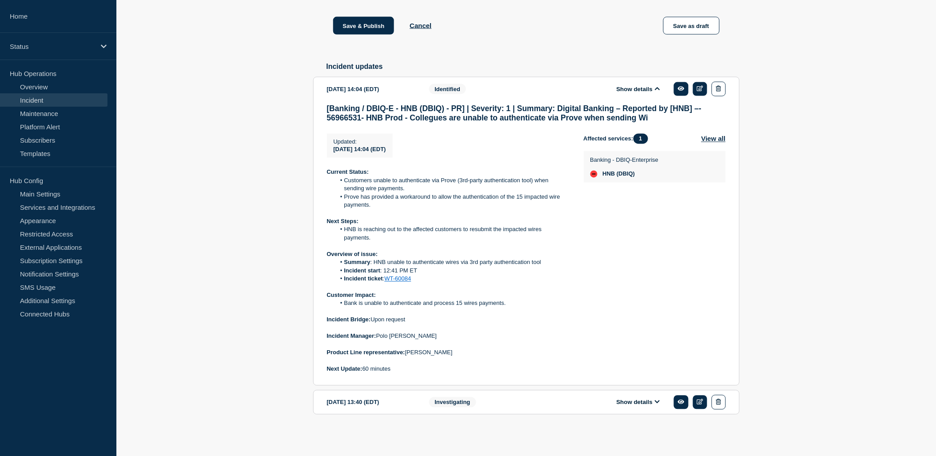
scroll to position [502, 0]
drag, startPoint x: 428, startPoint y: 339, endPoint x: 378, endPoint y: 334, distance: 50.4
click at [378, 334] on p "Incident Manager: [PERSON_NAME]" at bounding box center [448, 336] width 243 height 8
copy p "Polo [PERSON_NAME]"
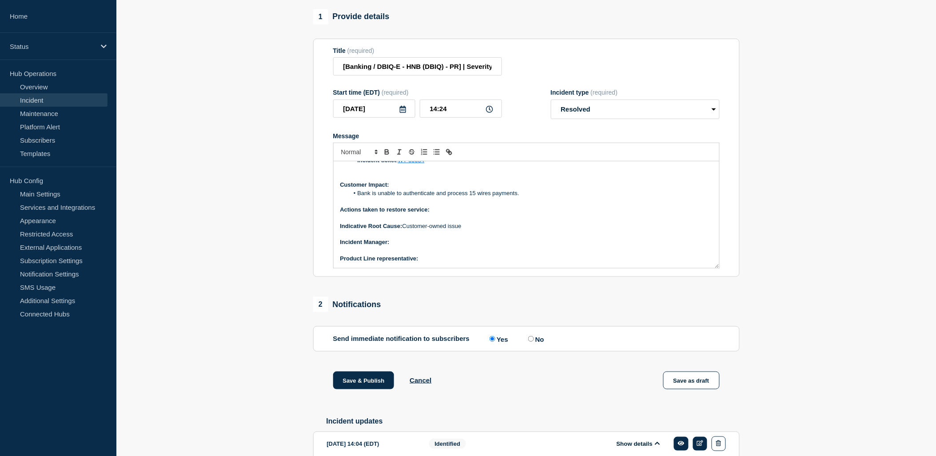
scroll to position [9, 0]
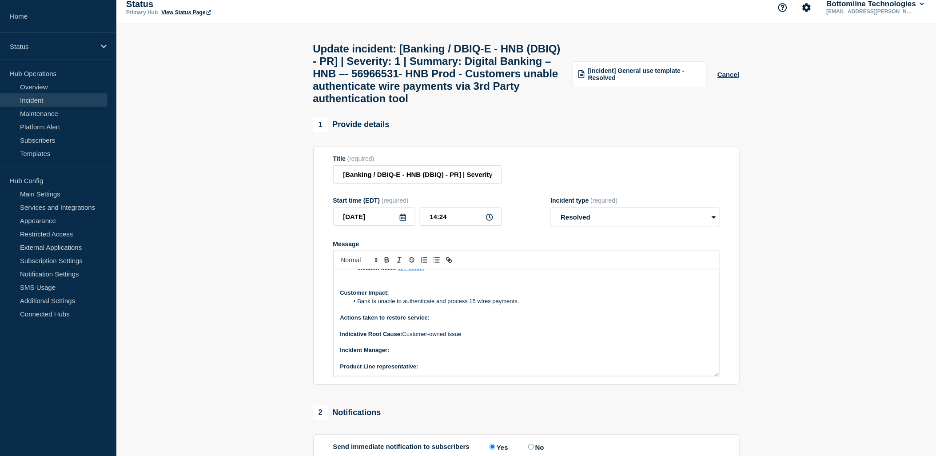
click at [407, 354] on p "﻿Incident Manager:" at bounding box center [526, 350] width 372 height 8
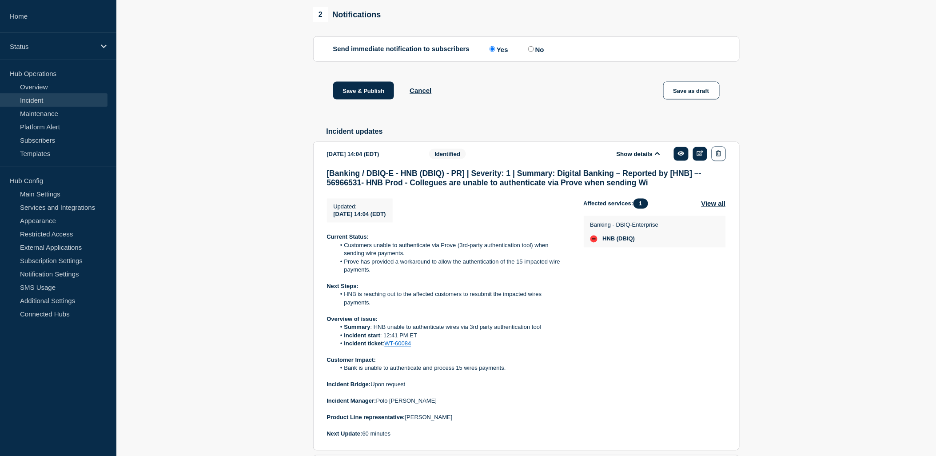
scroll to position [453, 0]
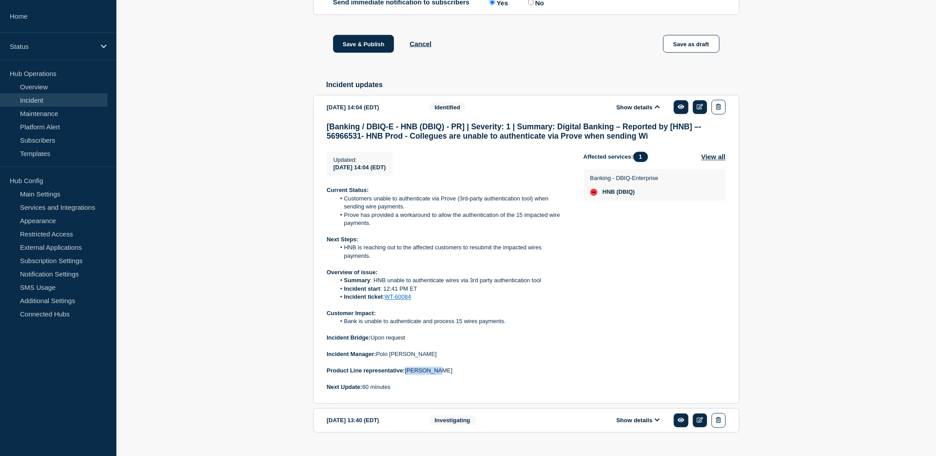
drag, startPoint x: 441, startPoint y: 403, endPoint x: 409, endPoint y: 406, distance: 32.6
click at [409, 375] on p "Product Line representative: [PERSON_NAME]" at bounding box center [448, 371] width 243 height 8
copy p "[PERSON_NAME]"
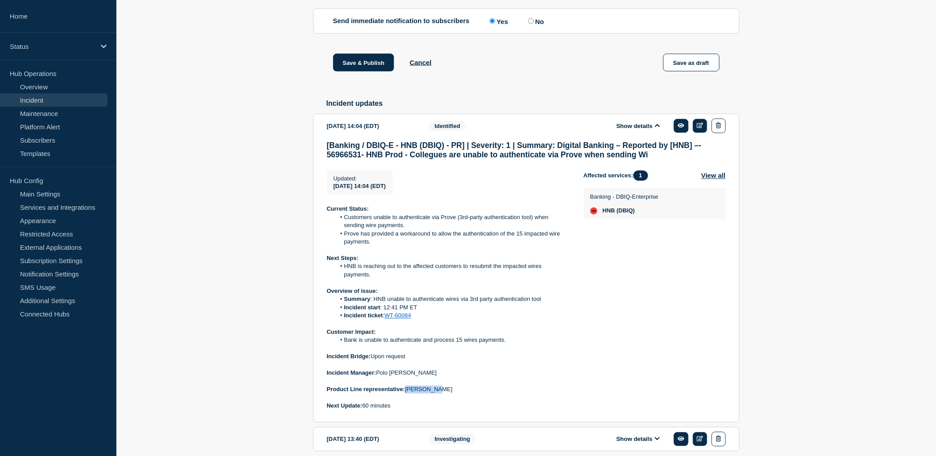
scroll to position [206, 0]
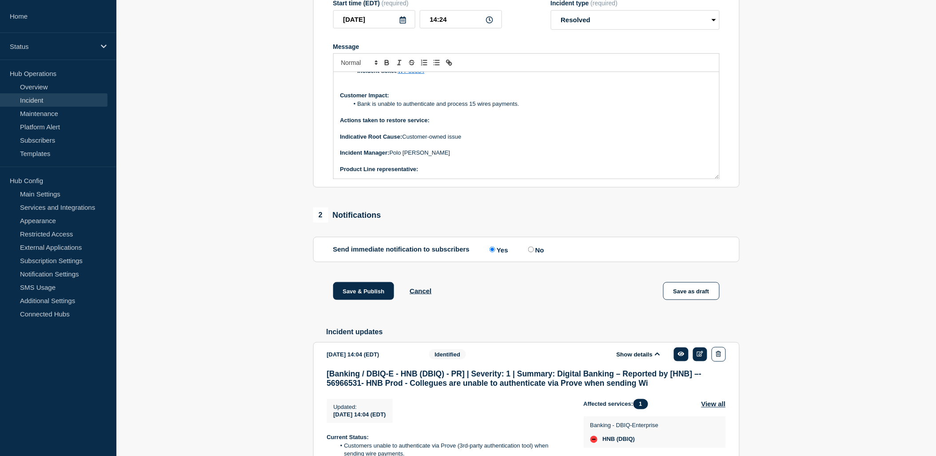
click at [444, 173] on p "Product Line representative:" at bounding box center [526, 169] width 372 height 8
drag, startPoint x: 421, startPoint y: 169, endPoint x: 406, endPoint y: 164, distance: 15.7
click at [406, 141] on p "Indicative Root Cause: Customer-owned issue" at bounding box center [526, 137] width 372 height 8
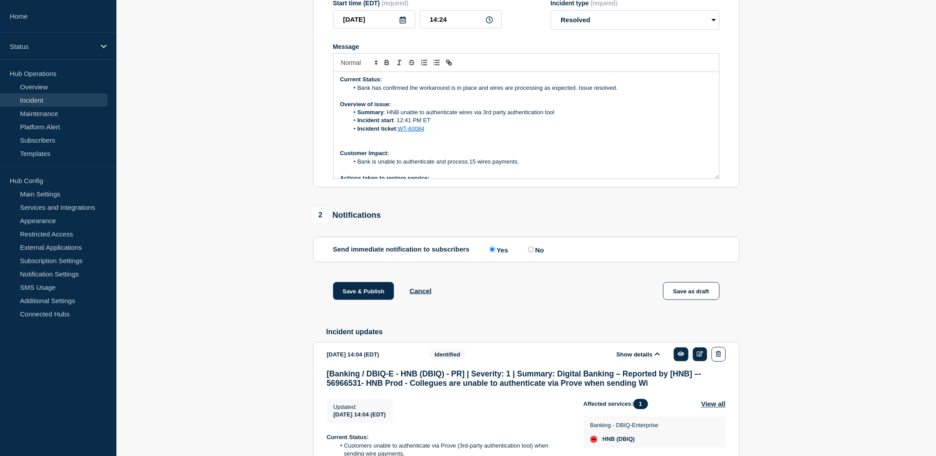
scroll to position [0, 0]
drag, startPoint x: 450, startPoint y: 115, endPoint x: 458, endPoint y: 114, distance: 8.1
click at [450, 94] on li "Bank has confirmed the workaround is in place and wires are processing as expec…" at bounding box center [531, 90] width 364 height 8
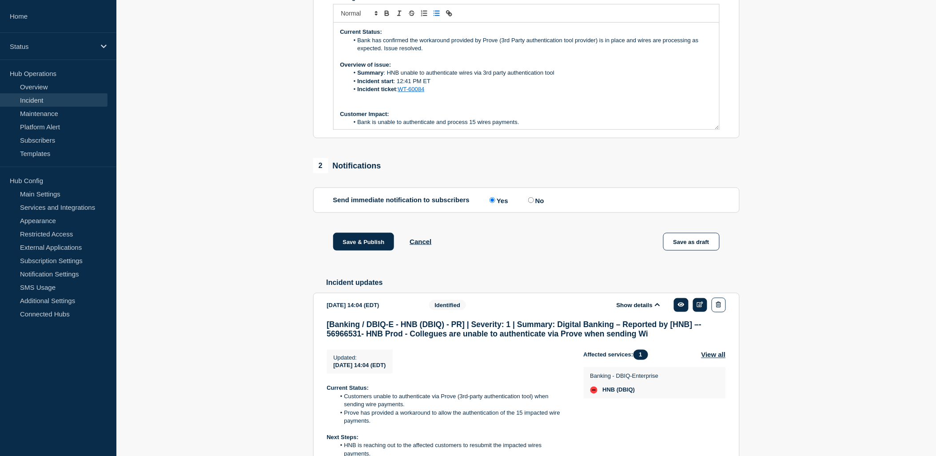
scroll to position [206, 0]
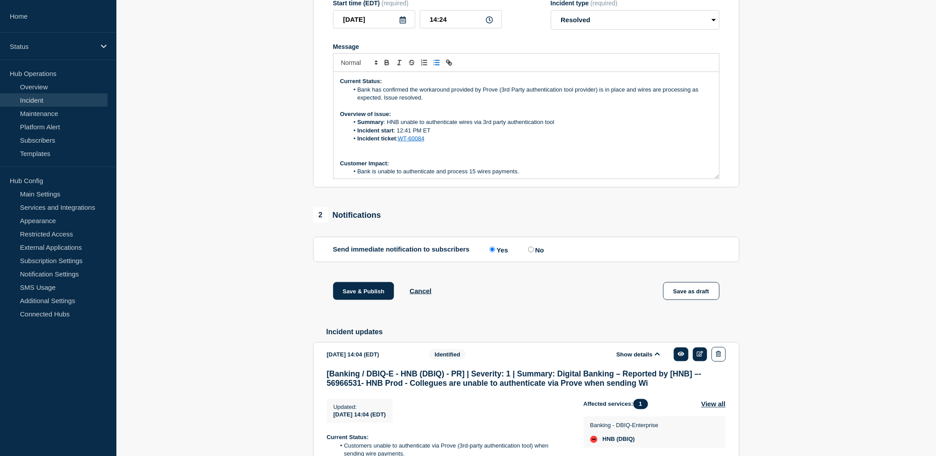
click at [415, 151] on p "Message" at bounding box center [526, 147] width 372 height 8
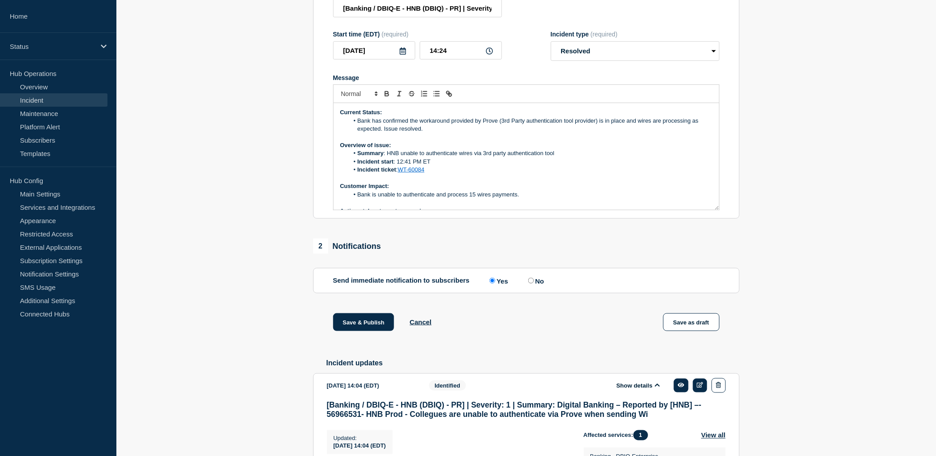
scroll to position [255, 0]
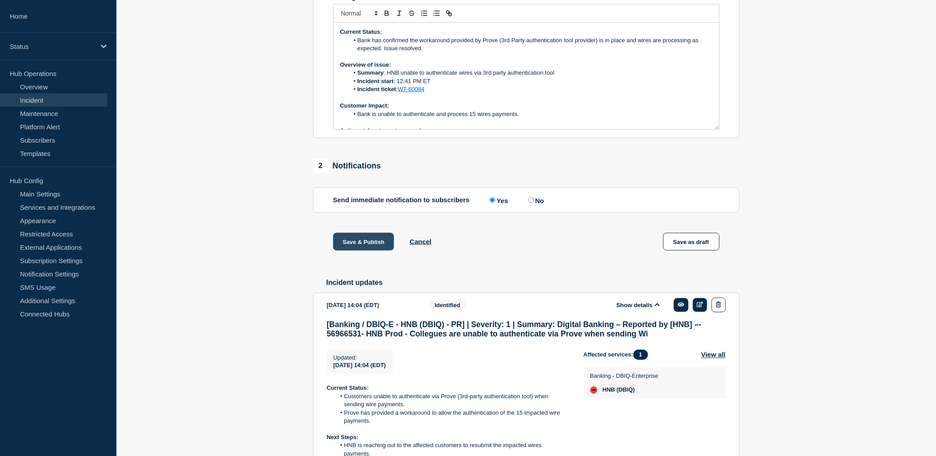
click at [370, 251] on button "Save & Publish" at bounding box center [363, 242] width 61 height 18
